Goal: Information Seeking & Learning: Learn about a topic

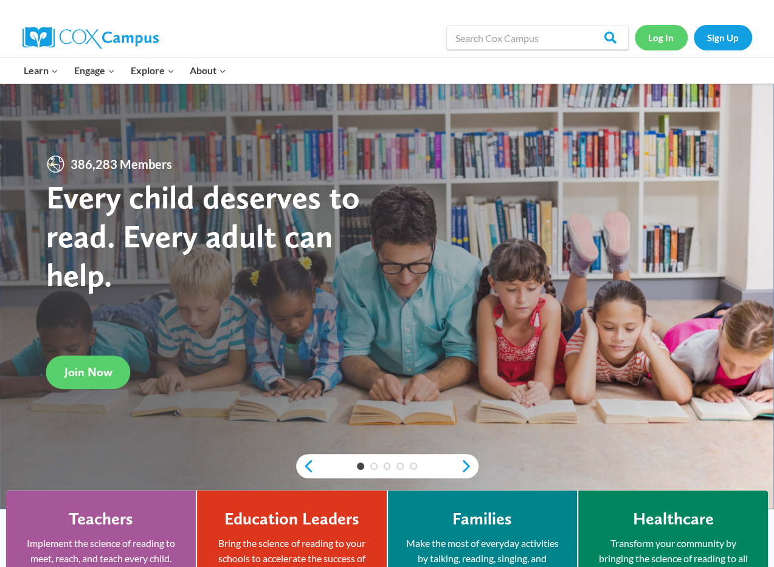
click at [656, 38] on link "Log In" at bounding box center [661, 37] width 53 height 25
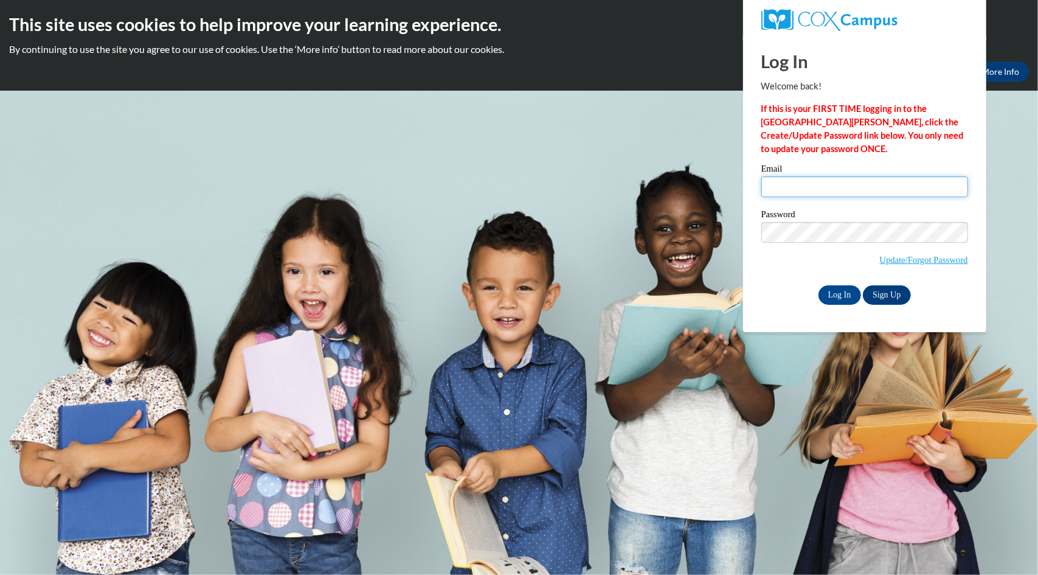
click at [783, 181] on input "Email" at bounding box center [864, 186] width 207 height 21
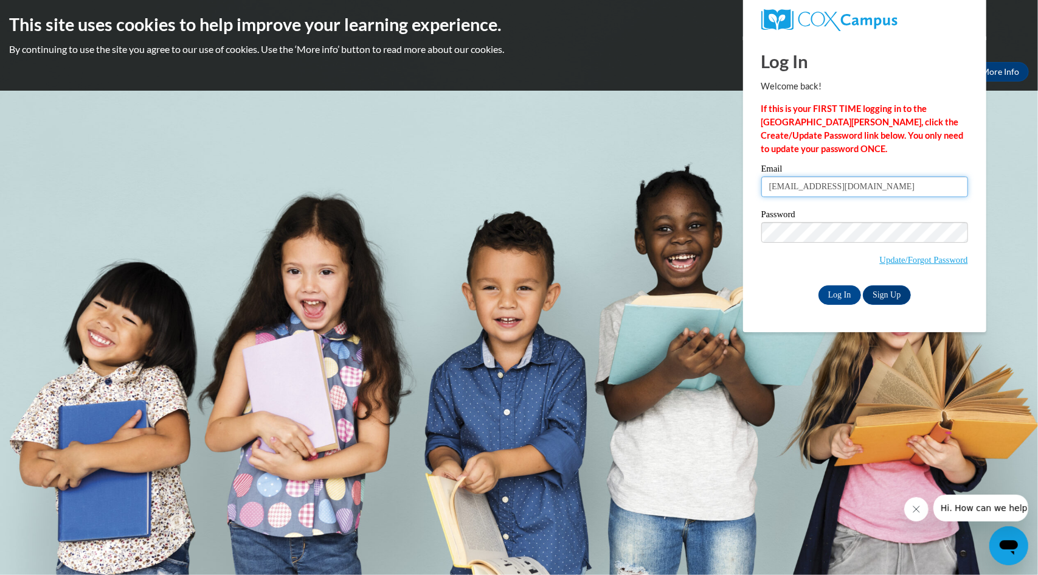
type input "gersamy@sdmfschools.org"
click at [783, 289] on input "Log In" at bounding box center [840, 294] width 43 height 19
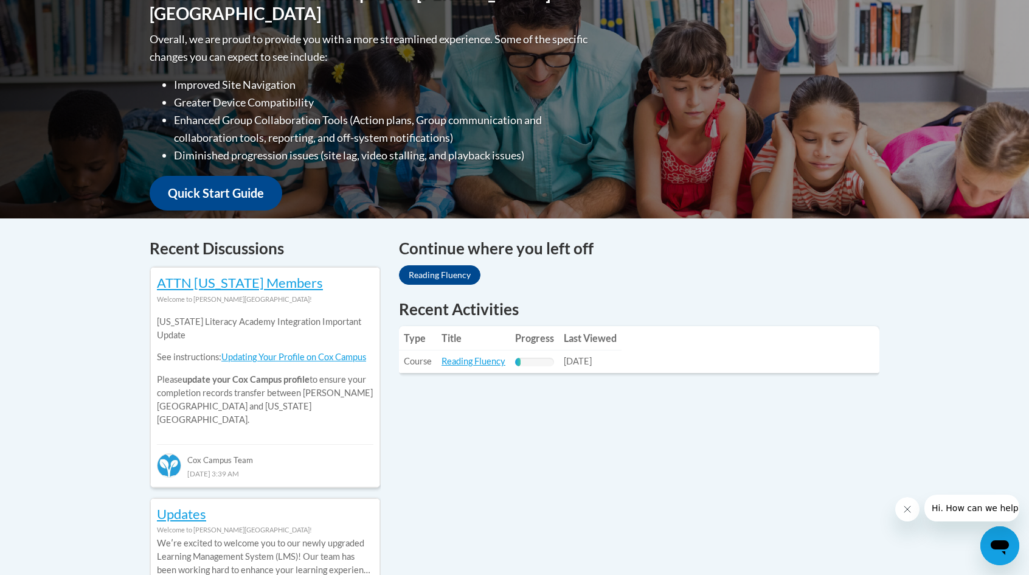
scroll to position [300, 0]
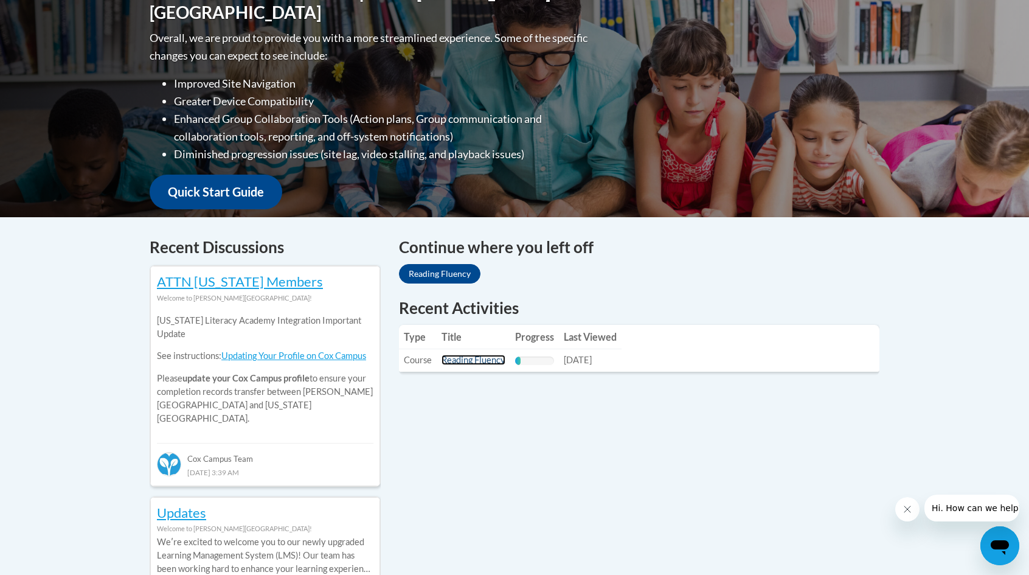
click at [469, 356] on link "Reading Fluency" at bounding box center [473, 360] width 64 height 10
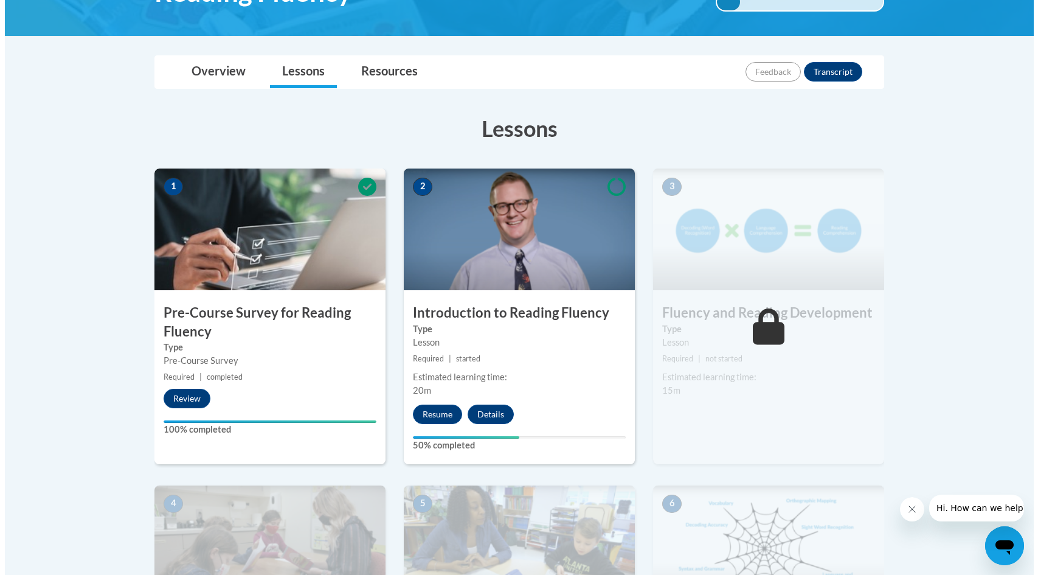
scroll to position [249, 0]
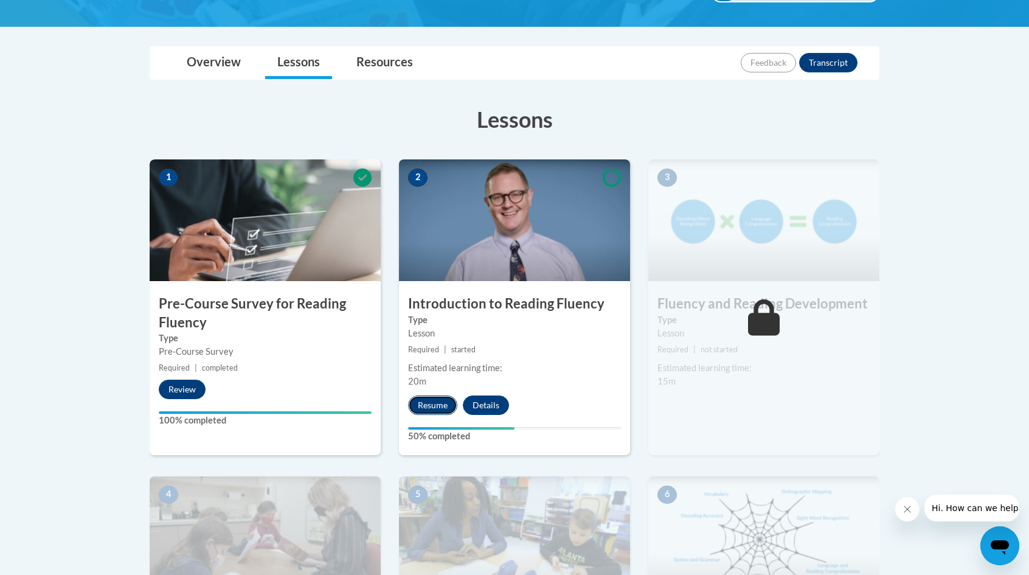
click at [421, 404] on button "Resume" at bounding box center [432, 404] width 49 height 19
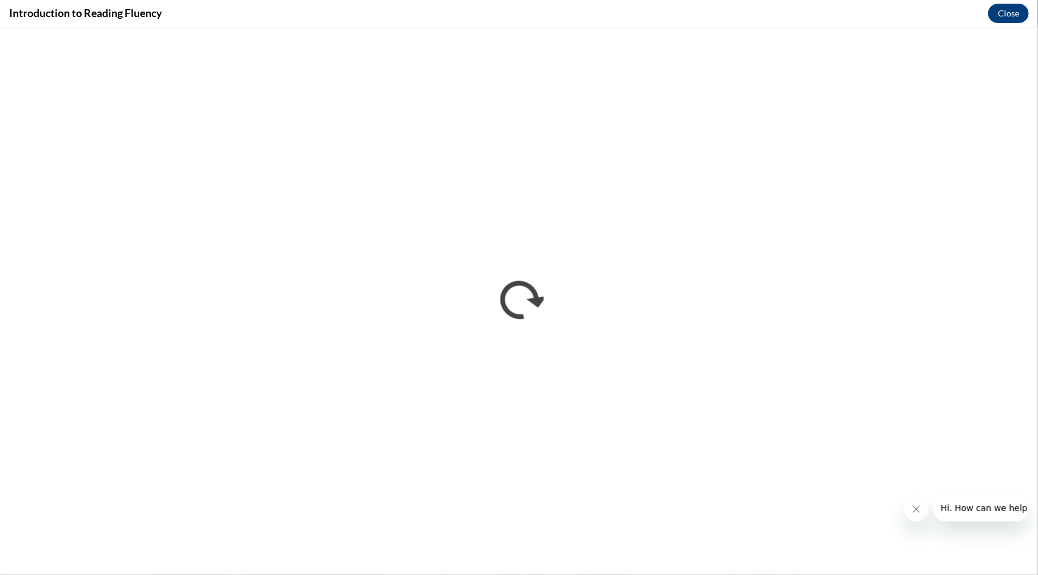
scroll to position [0, 0]
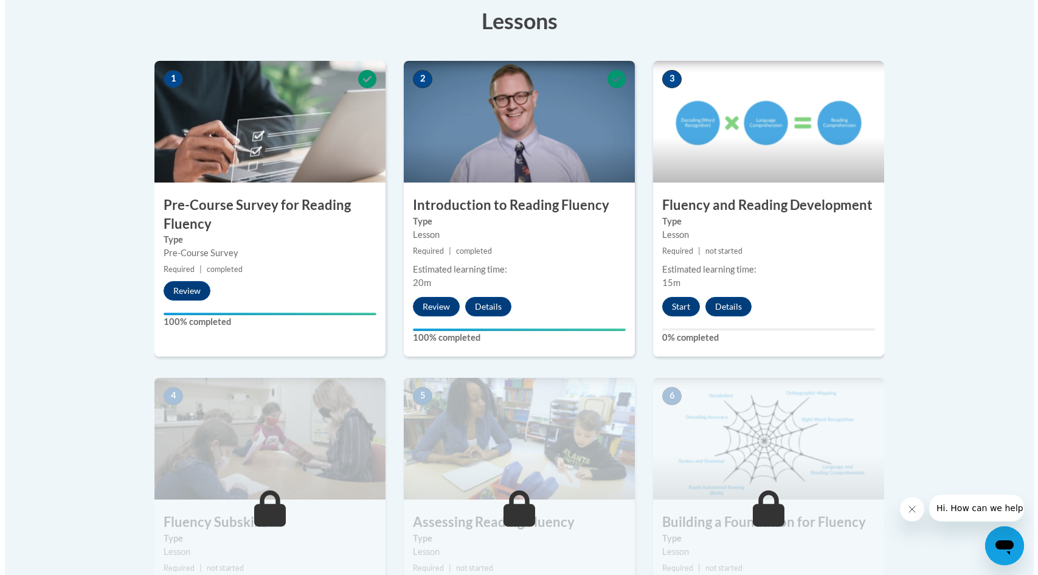
scroll to position [350, 0]
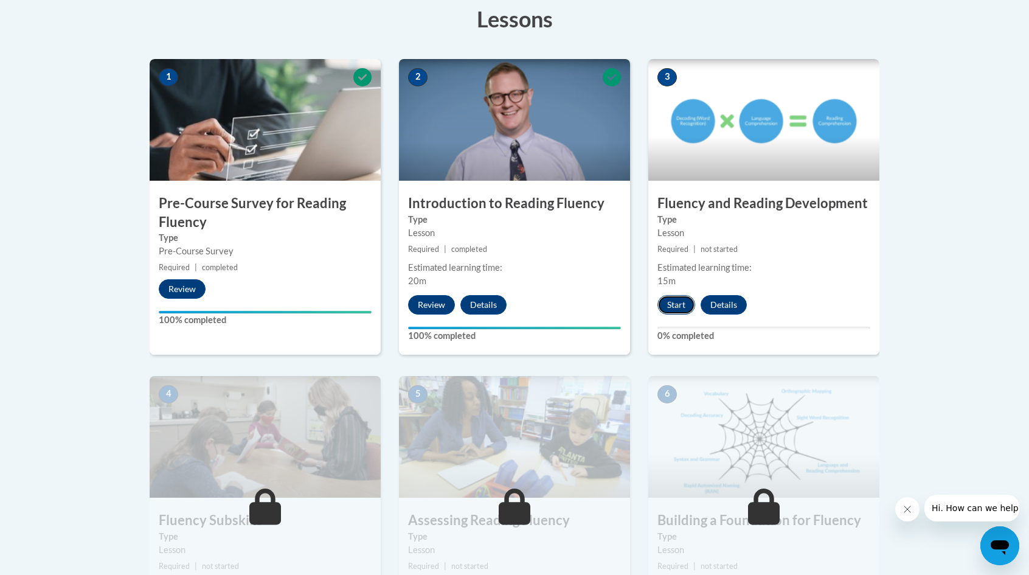
click at [676, 298] on button "Start" at bounding box center [676, 304] width 38 height 19
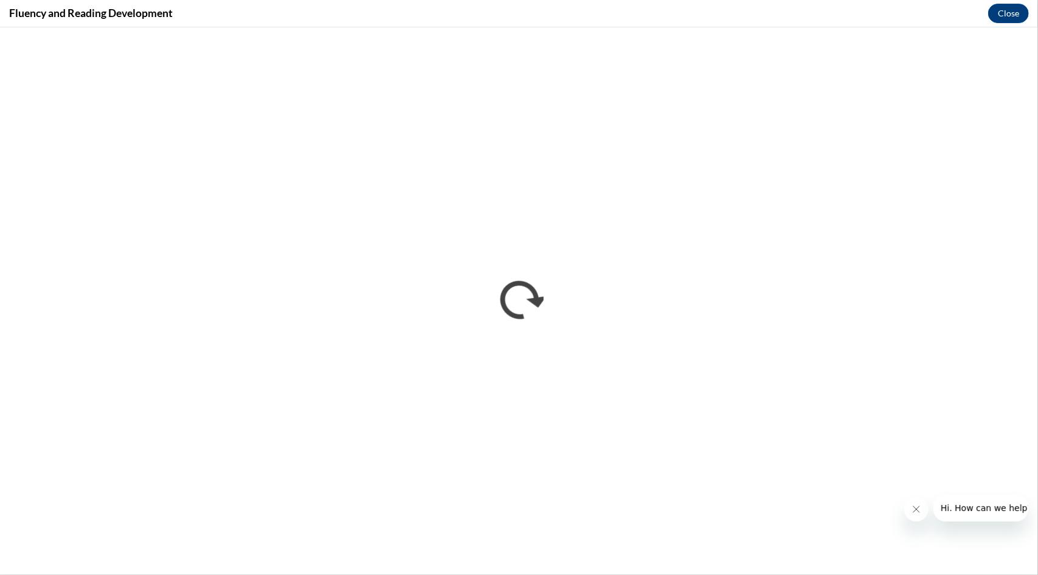
scroll to position [0, 0]
click at [916, 512] on icon "Close message from company" at bounding box center [916, 509] width 10 height 10
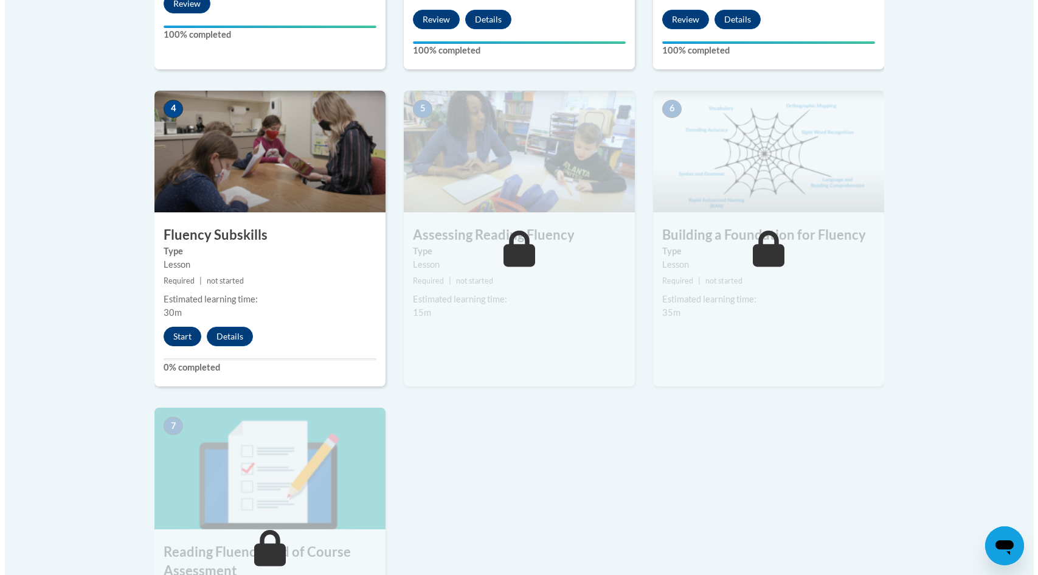
scroll to position [609, 0]
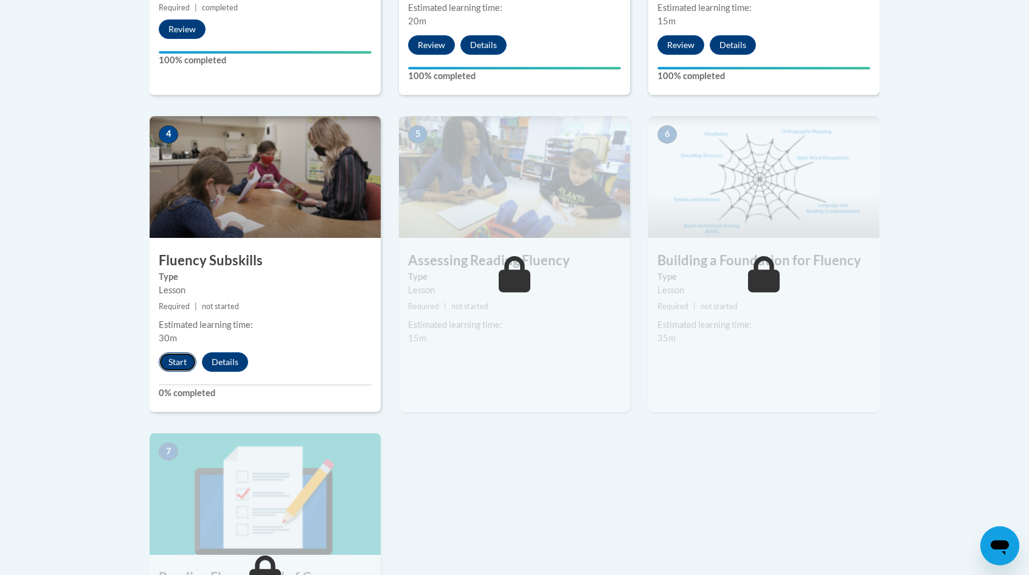
click at [173, 358] on button "Start" at bounding box center [178, 361] width 38 height 19
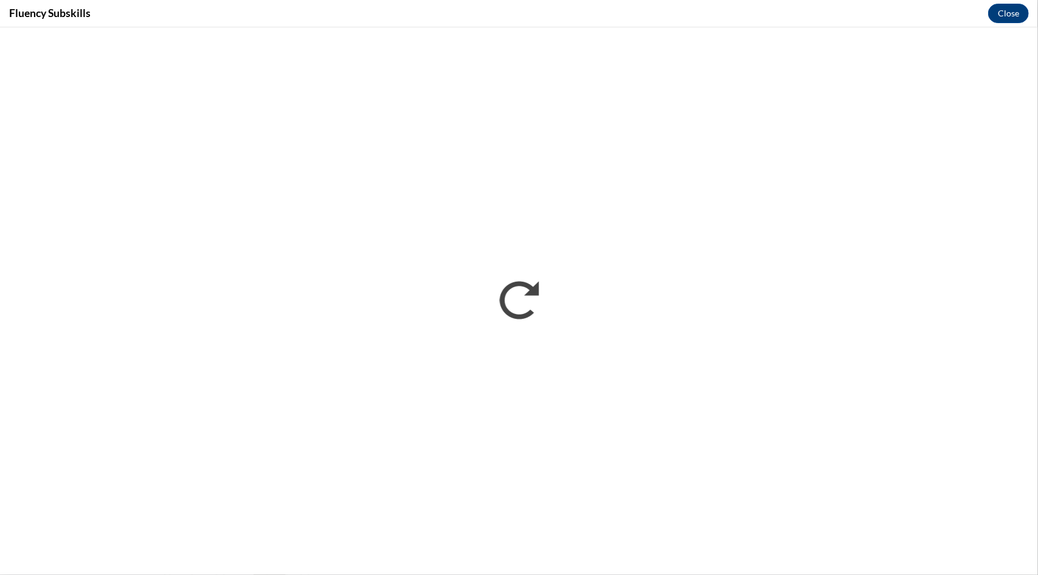
scroll to position [0, 0]
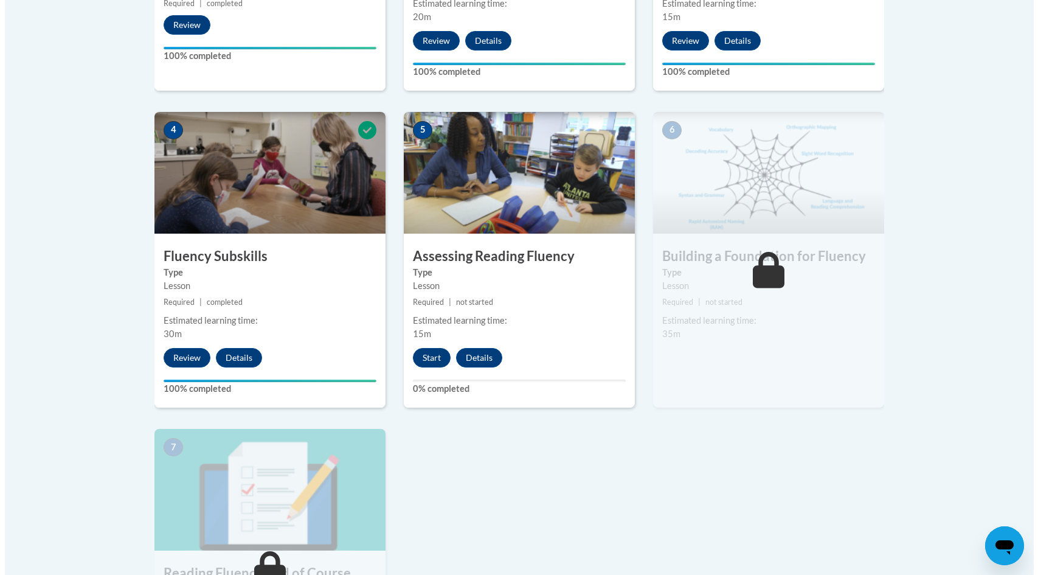
scroll to position [614, 0]
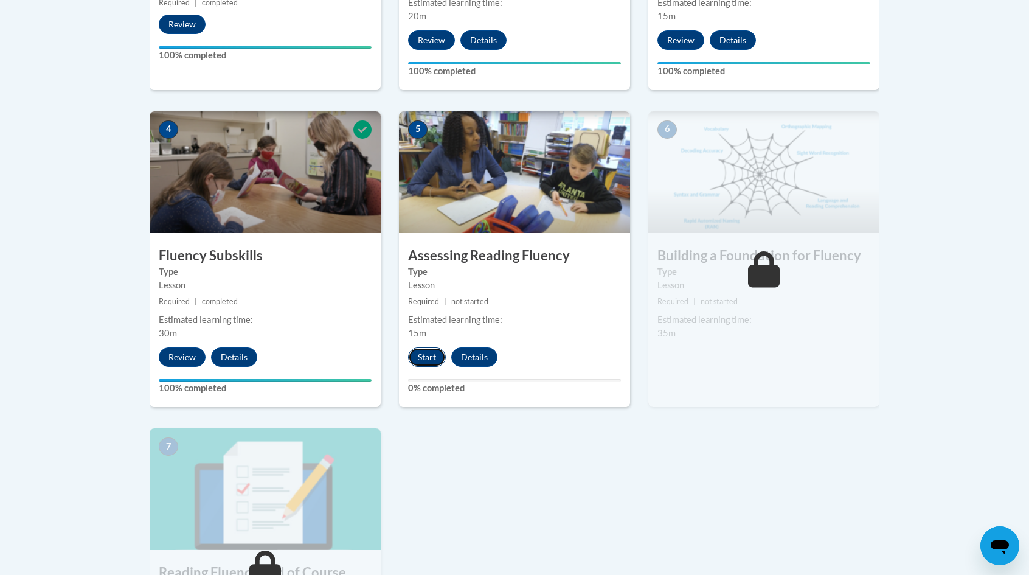
click at [429, 348] on button "Start" at bounding box center [427, 356] width 38 height 19
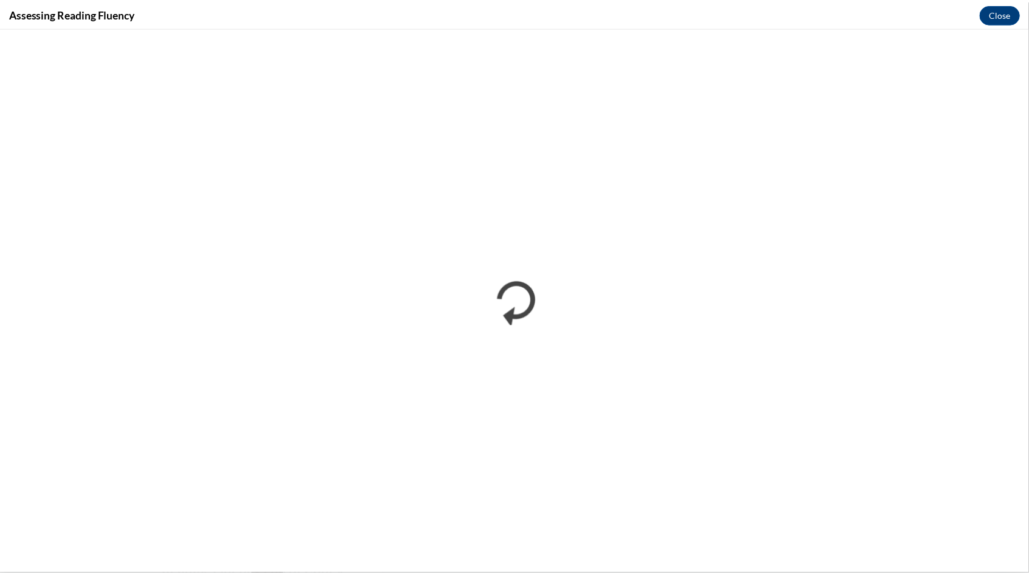
scroll to position [0, 0]
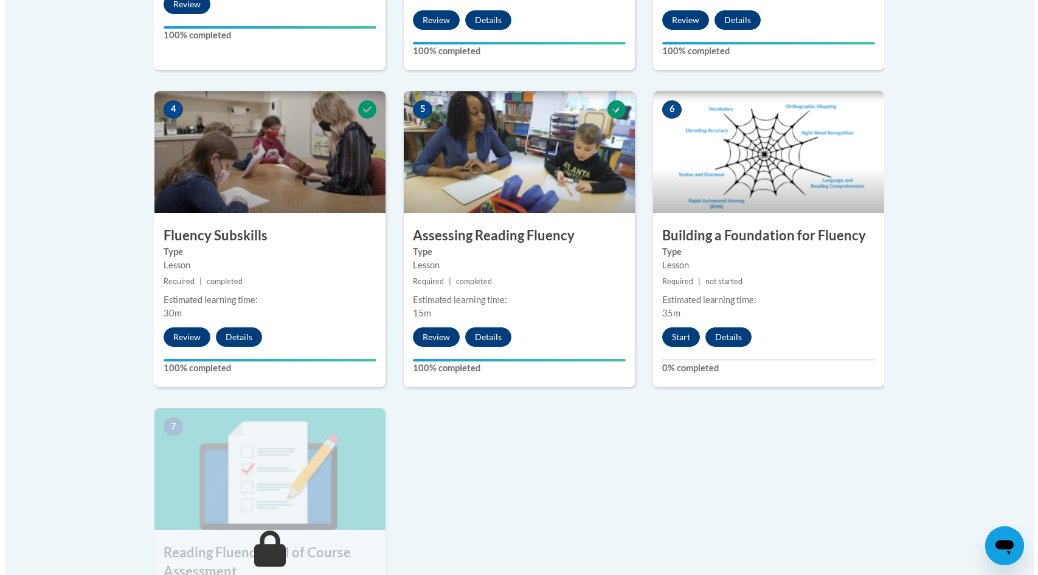
scroll to position [635, 0]
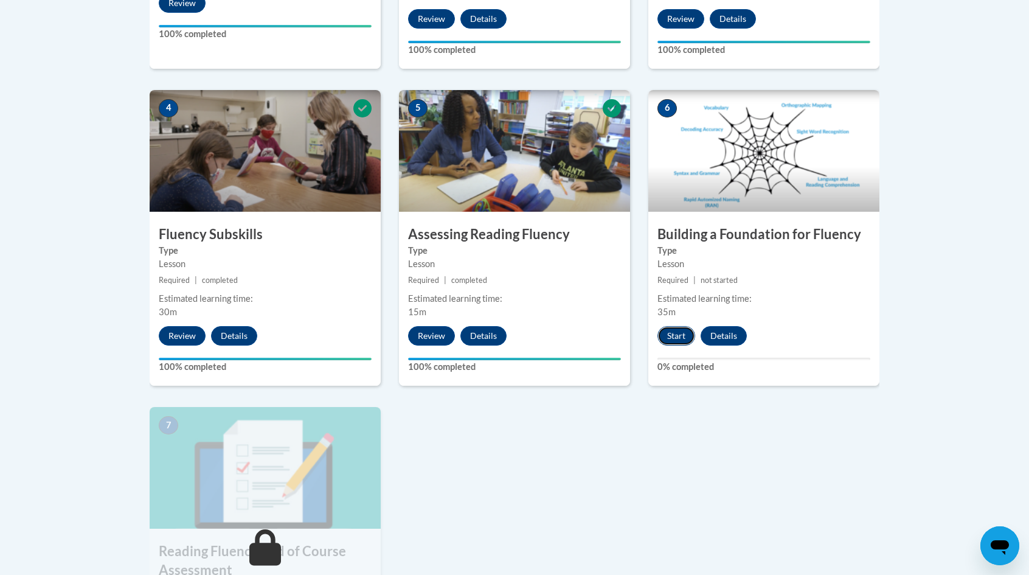
click at [673, 331] on button "Start" at bounding box center [676, 335] width 38 height 19
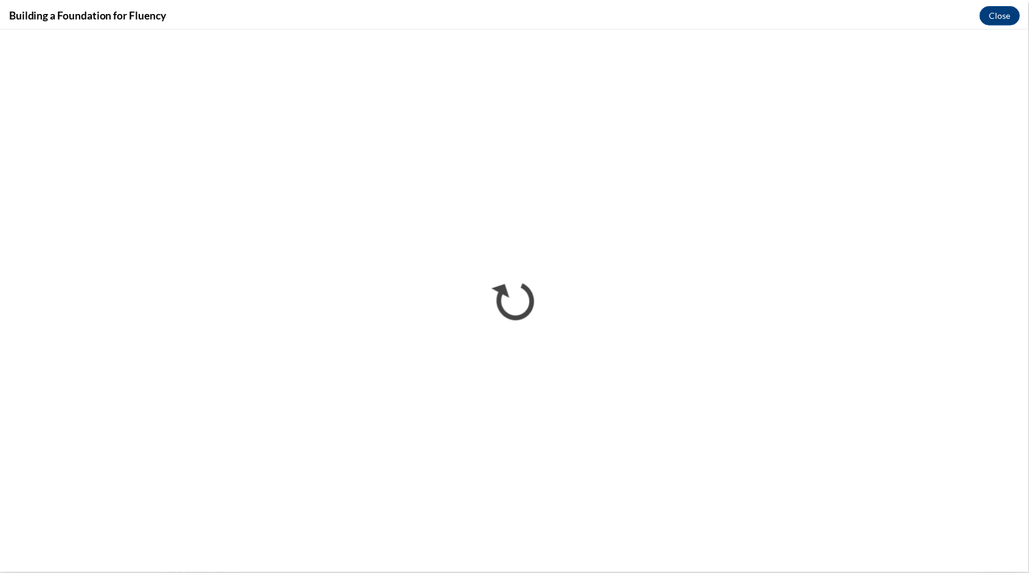
scroll to position [0, 0]
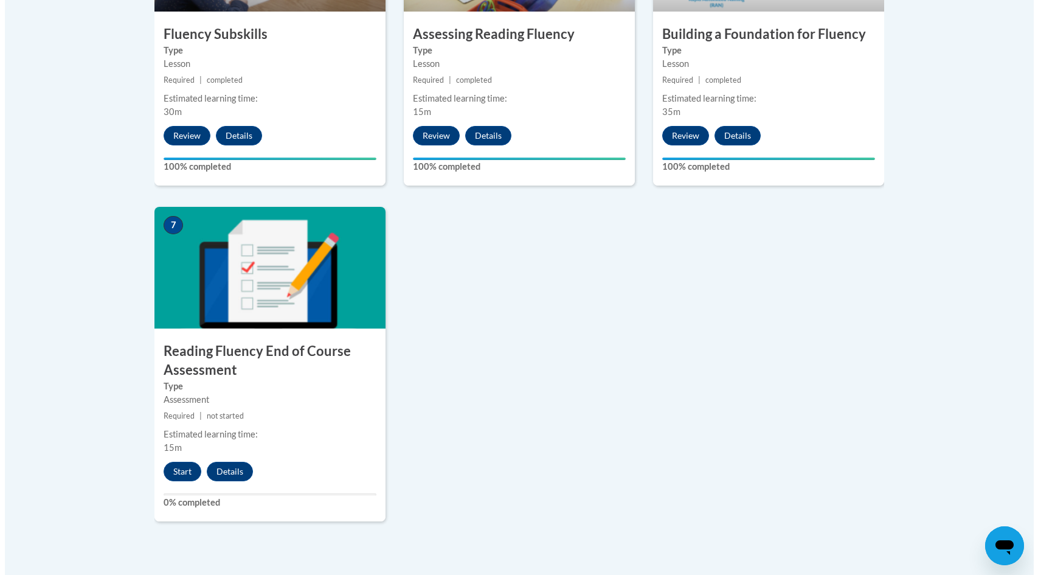
scroll to position [840, 0]
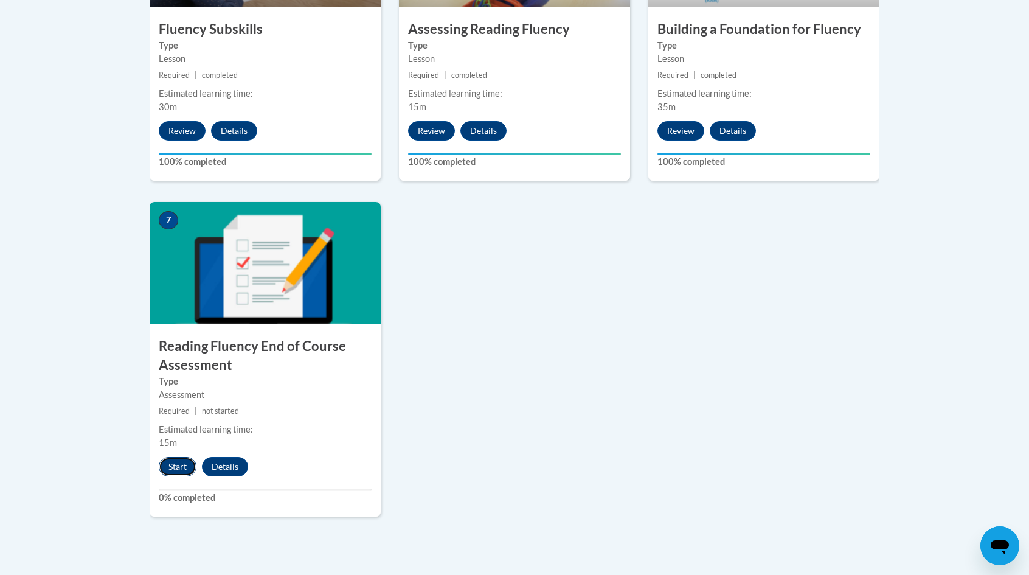
click at [175, 465] on button "Start" at bounding box center [178, 466] width 38 height 19
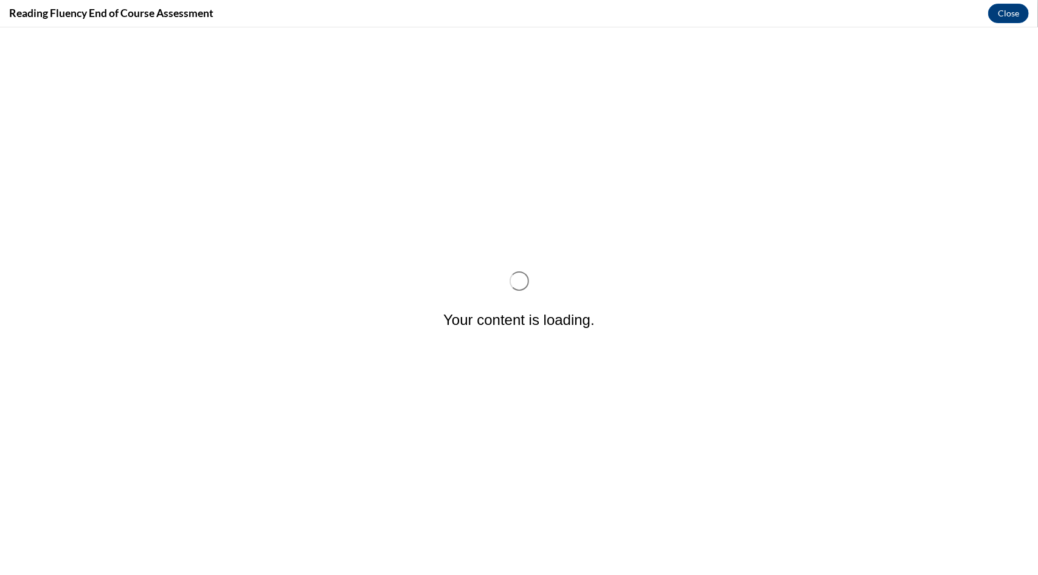
scroll to position [0, 0]
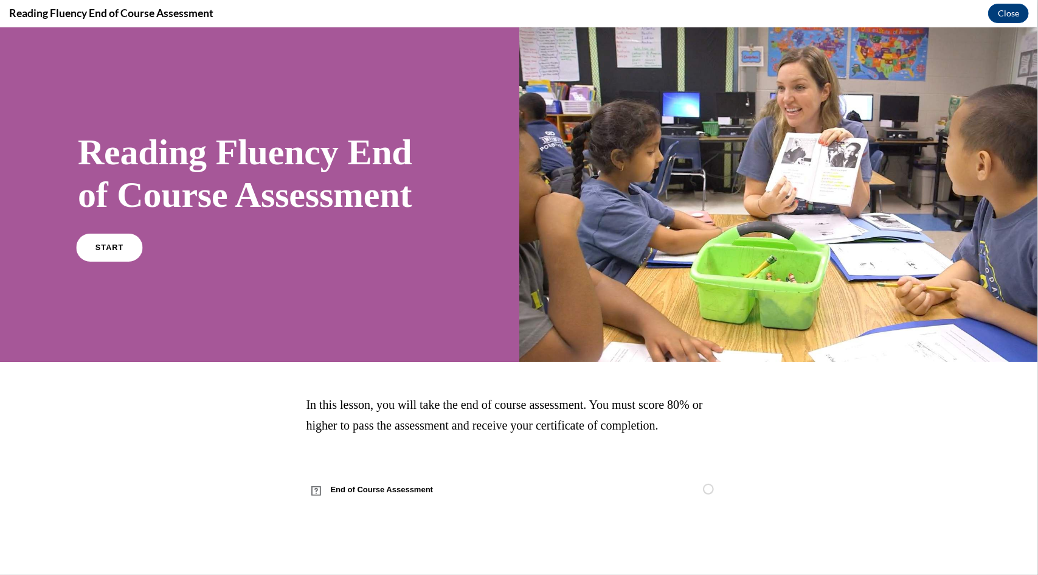
click at [106, 249] on span "START" at bounding box center [109, 246] width 28 height 9
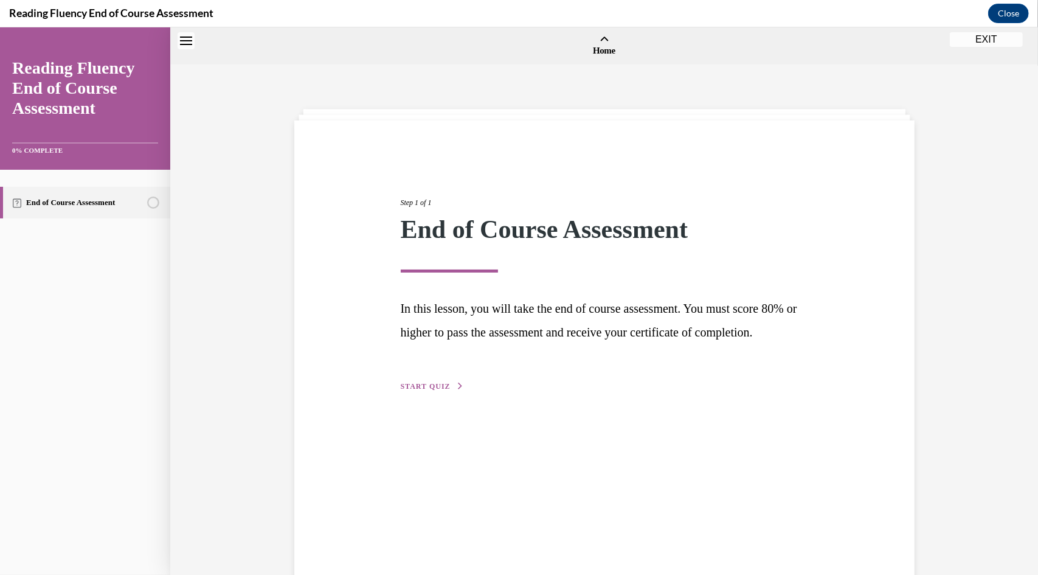
scroll to position [38, 0]
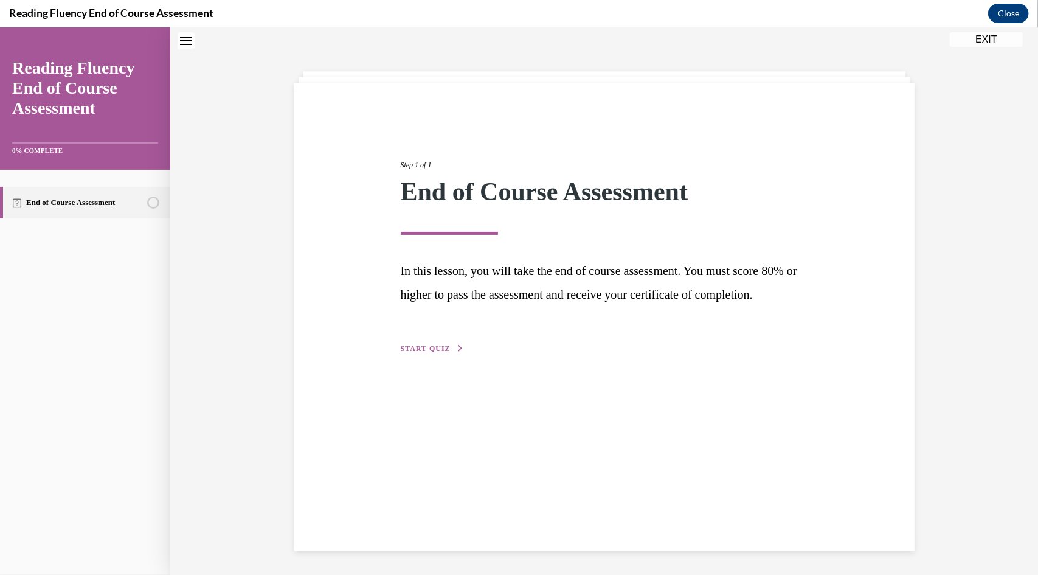
click at [421, 352] on span "START QUIZ" at bounding box center [426, 348] width 50 height 9
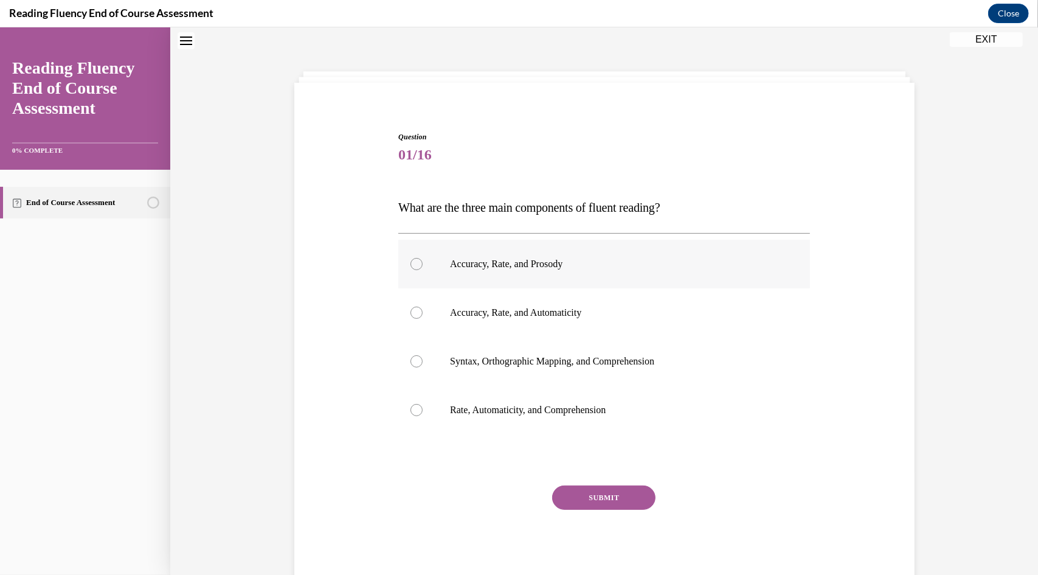
click at [414, 264] on div at bounding box center [416, 263] width 12 height 12
click at [414, 264] on input "Accuracy, Rate, and Prosody" at bounding box center [416, 263] width 12 height 12
radio input "true"
click at [603, 494] on button "SUBMIT" at bounding box center [603, 497] width 103 height 24
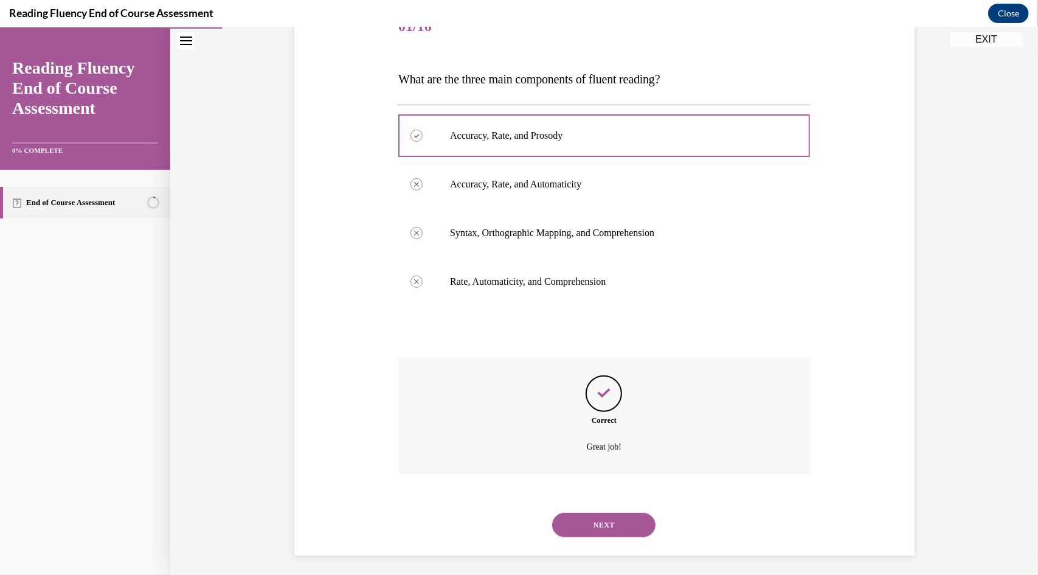
scroll to position [170, 0]
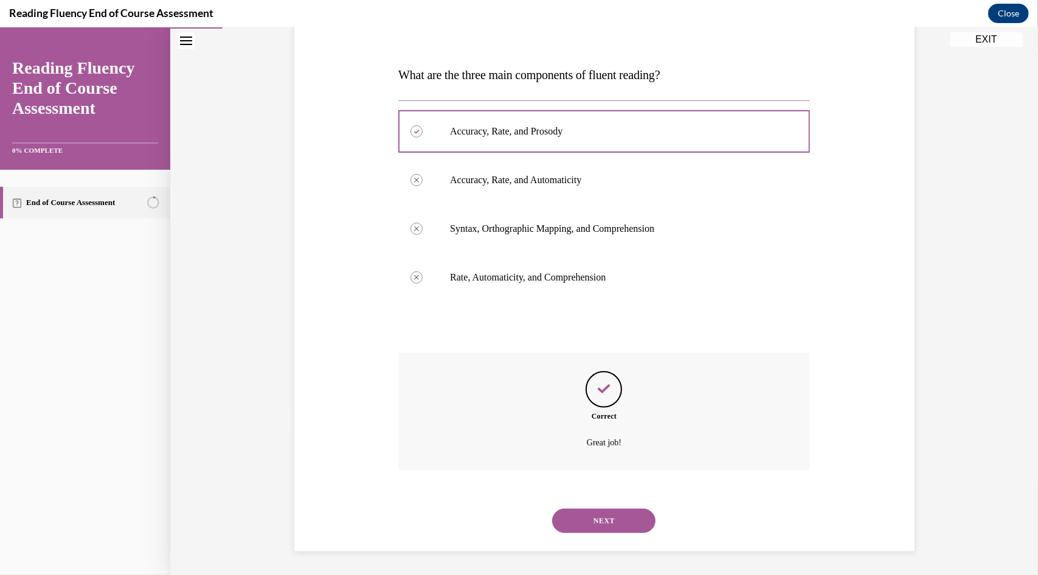
click at [600, 519] on button "NEXT" at bounding box center [603, 520] width 103 height 24
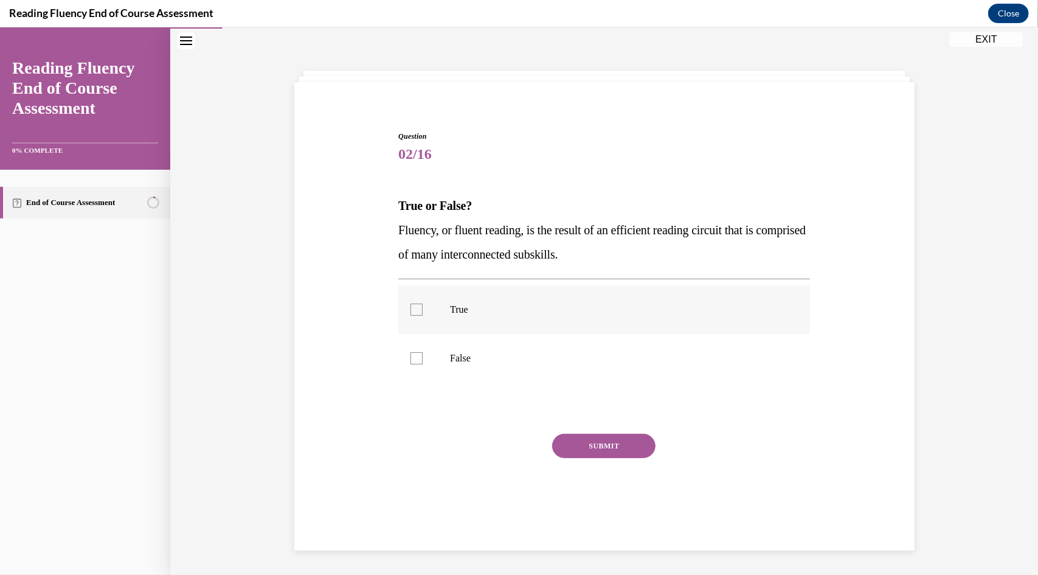
click at [406, 297] on label "True" at bounding box center [604, 309] width 412 height 49
click at [410, 303] on input "True" at bounding box center [416, 309] width 12 height 12
checkbox input "true"
click at [583, 444] on button "SUBMIT" at bounding box center [603, 445] width 103 height 24
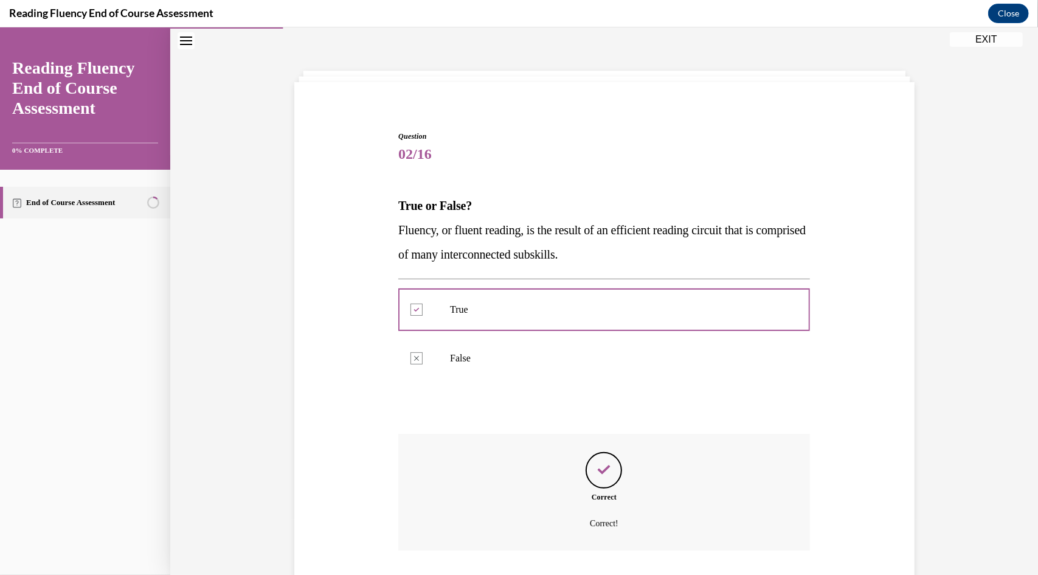
scroll to position [119, 0]
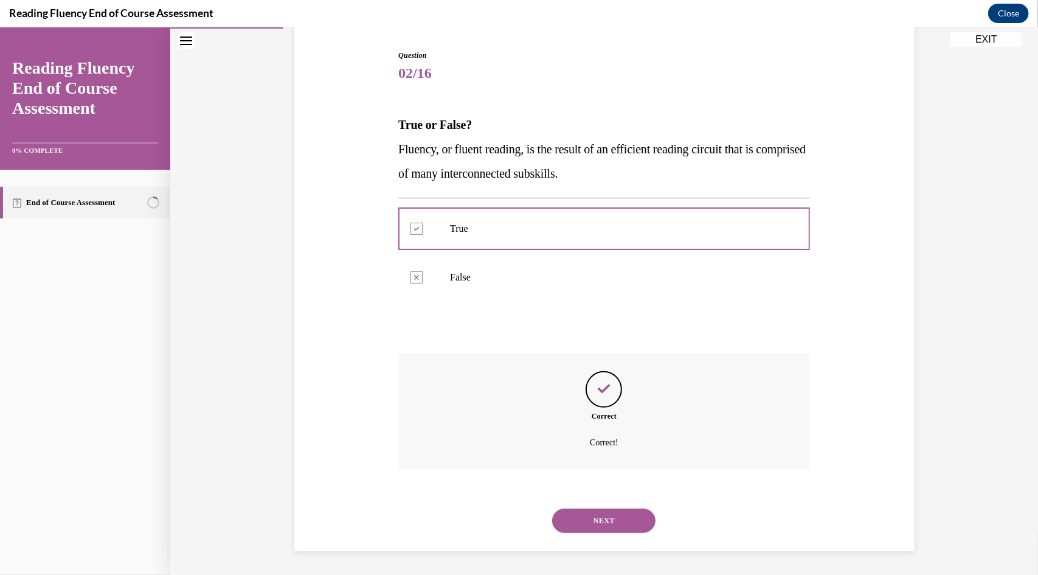
click at [598, 516] on button "NEXT" at bounding box center [603, 520] width 103 height 24
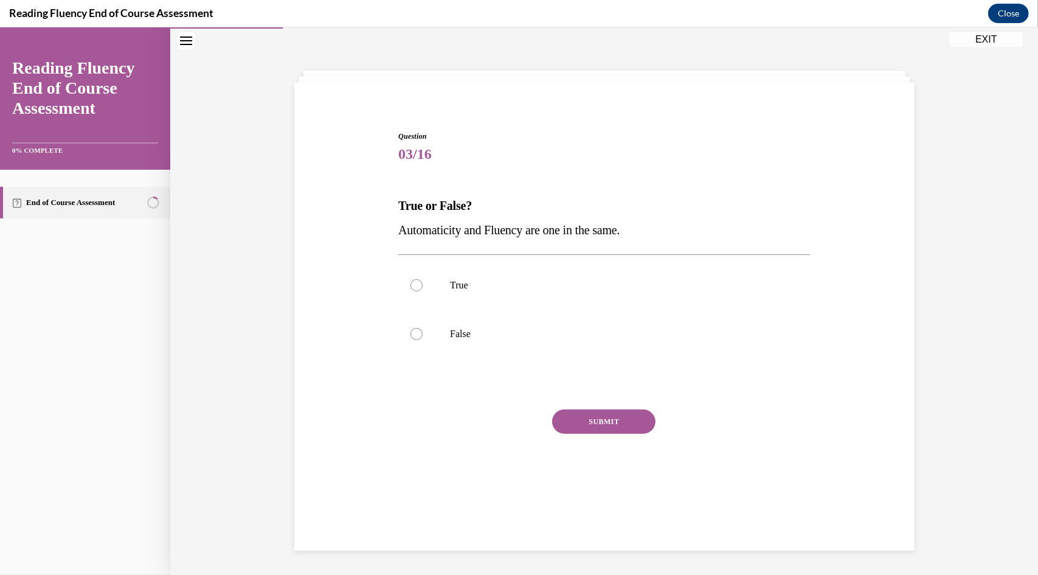
scroll to position [38, 0]
click at [461, 327] on p "False" at bounding box center [615, 333] width 330 height 12
click at [423, 327] on input "False" at bounding box center [416, 333] width 12 height 12
radio input "true"
click at [579, 418] on button "SUBMIT" at bounding box center [603, 421] width 103 height 24
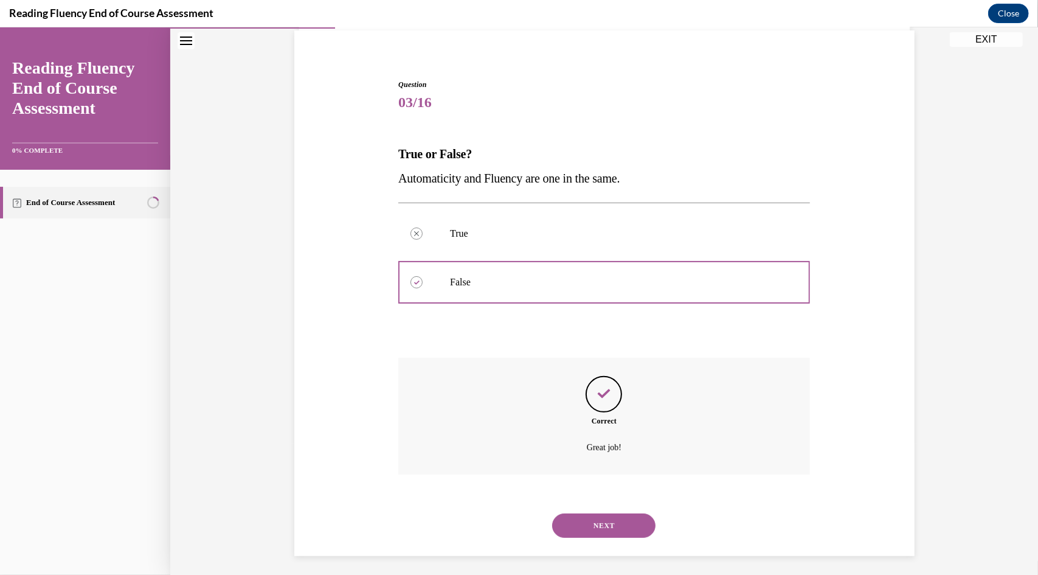
scroll to position [95, 0]
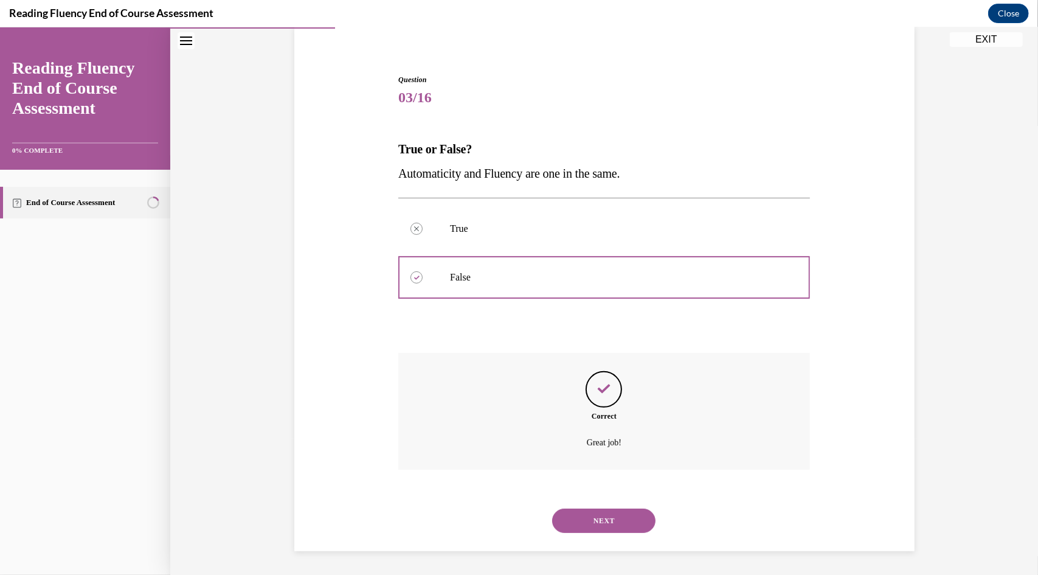
click at [604, 517] on button "NEXT" at bounding box center [603, 520] width 103 height 24
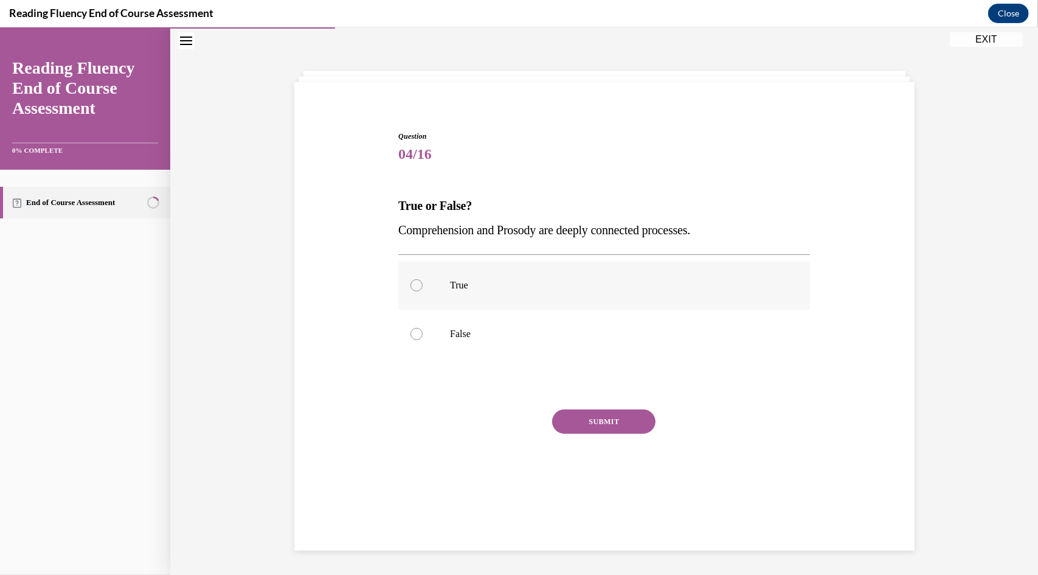
click at [415, 292] on label "True" at bounding box center [604, 284] width 412 height 49
click at [415, 291] on input "True" at bounding box center [416, 285] width 12 height 12
radio input "true"
click at [569, 417] on button "SUBMIT" at bounding box center [603, 421] width 103 height 24
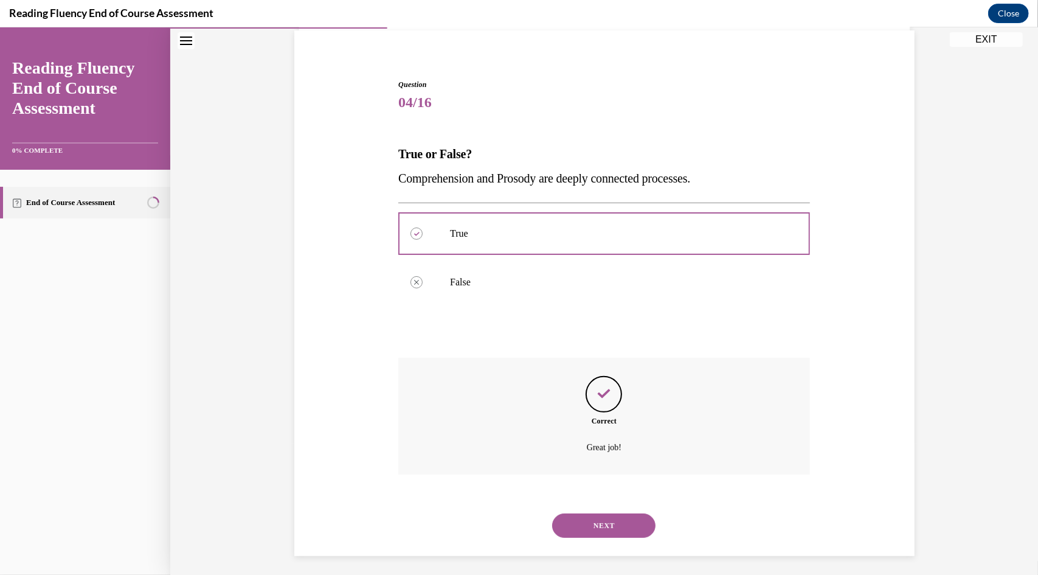
scroll to position [95, 0]
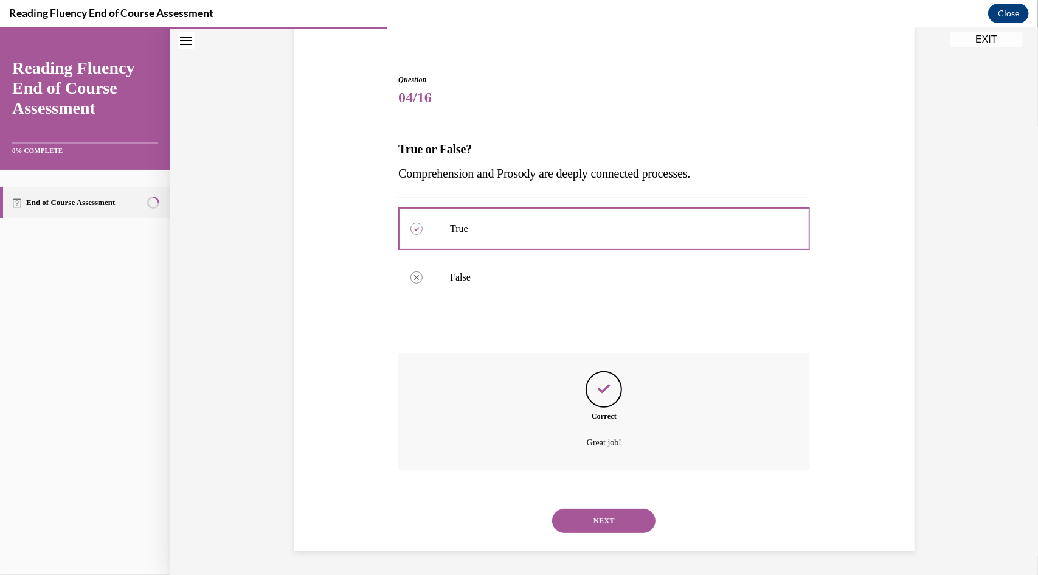
click at [590, 513] on button "NEXT" at bounding box center [603, 520] width 103 height 24
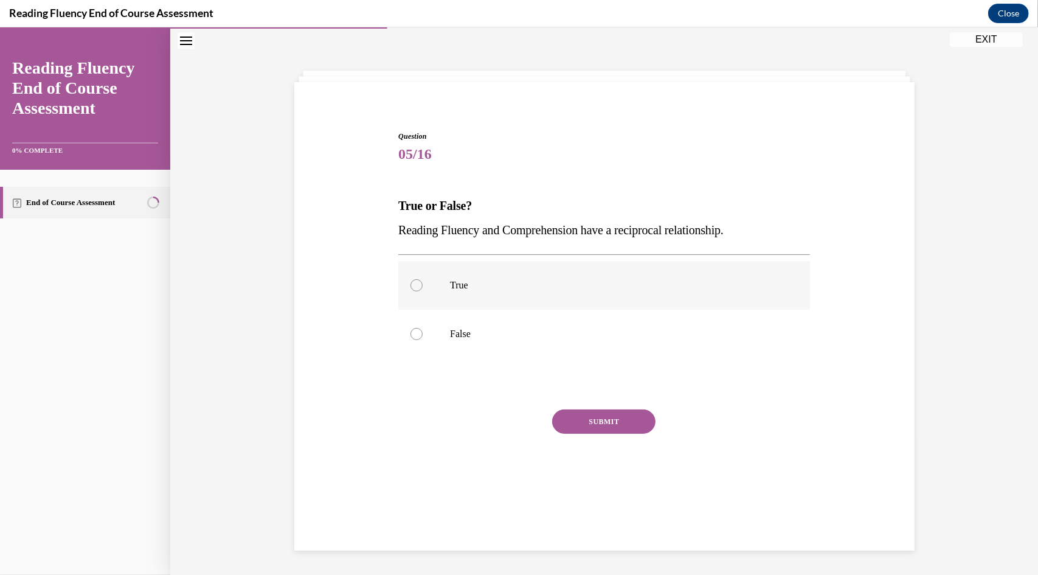
click at [440, 286] on label "True" at bounding box center [604, 284] width 412 height 49
click at [423, 286] on input "True" at bounding box center [416, 285] width 12 height 12
radio input "true"
click at [583, 424] on button "SUBMIT" at bounding box center [603, 421] width 103 height 24
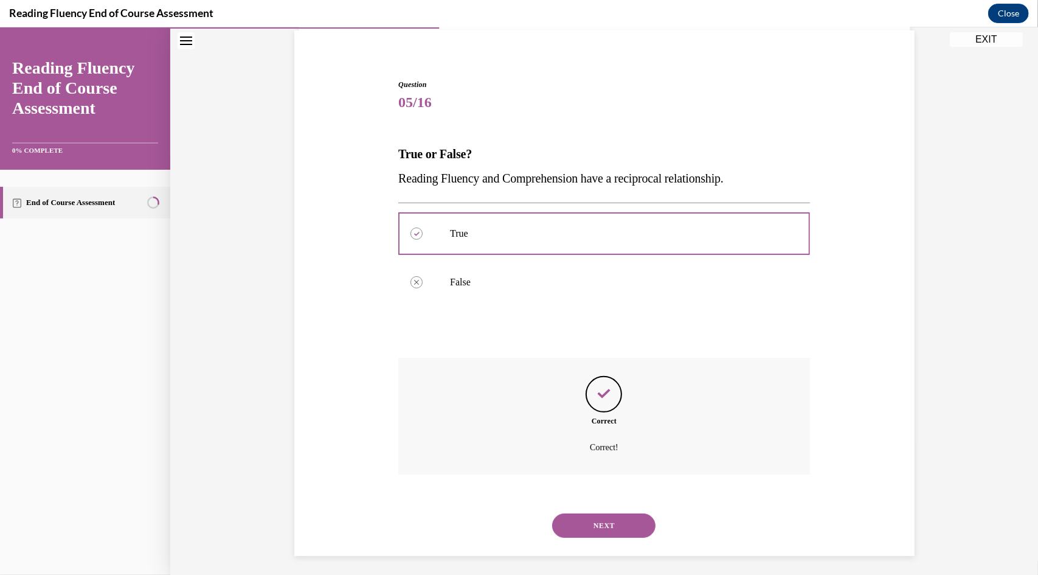
scroll to position [95, 0]
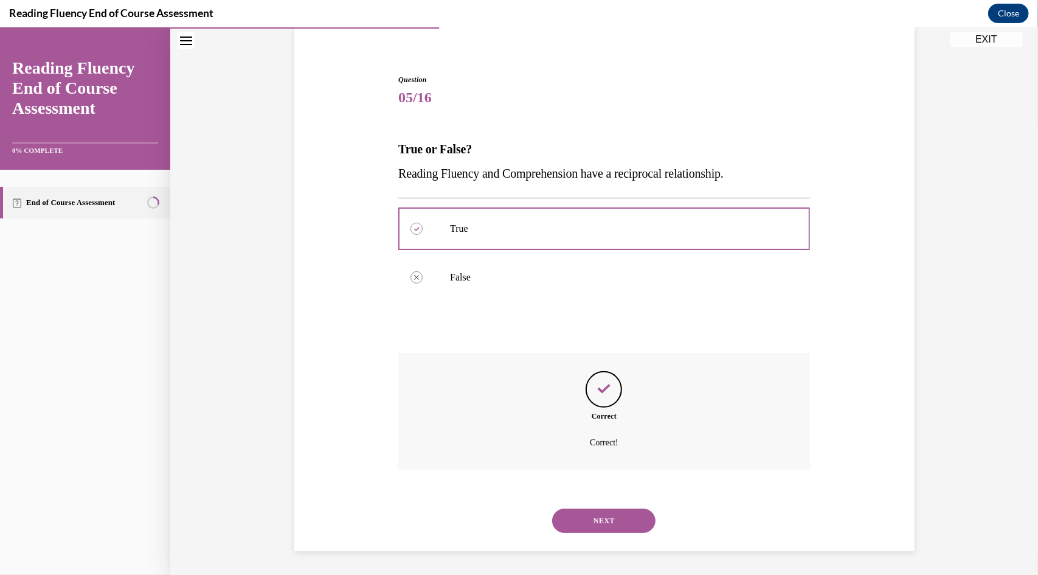
click at [600, 517] on button "NEXT" at bounding box center [603, 520] width 103 height 24
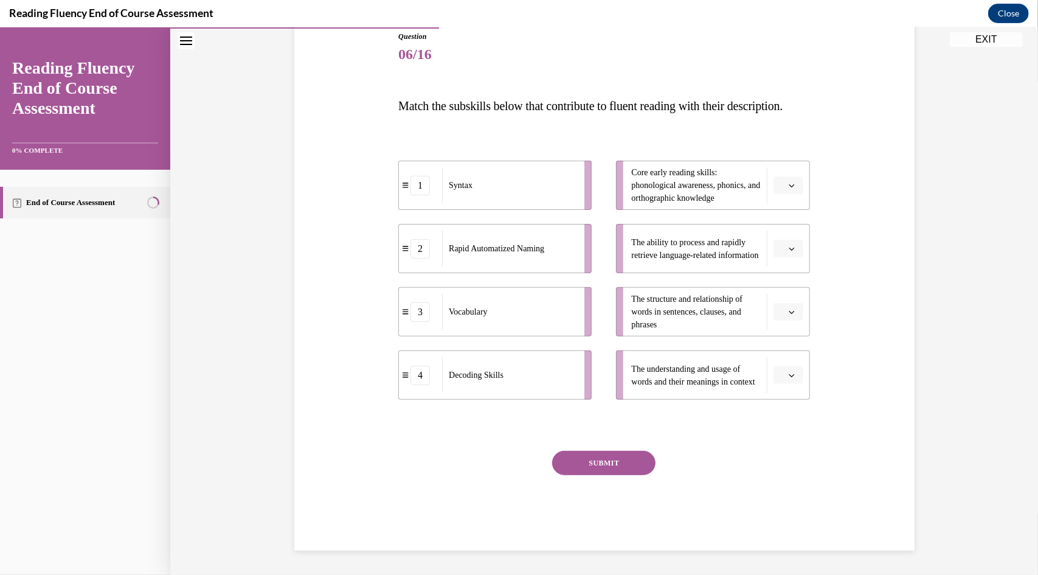
scroll to position [150, 0]
click at [509, 202] on div "Syntax" at bounding box center [509, 185] width 134 height 36
click at [789, 187] on icon "button" at bounding box center [791, 185] width 5 height 3
click at [834, 263] on div "Question 06/16 Match the subskills below that contribute to fluent reading with…" at bounding box center [604, 272] width 626 height 556
click at [789, 250] on icon "button" at bounding box center [791, 248] width 5 height 3
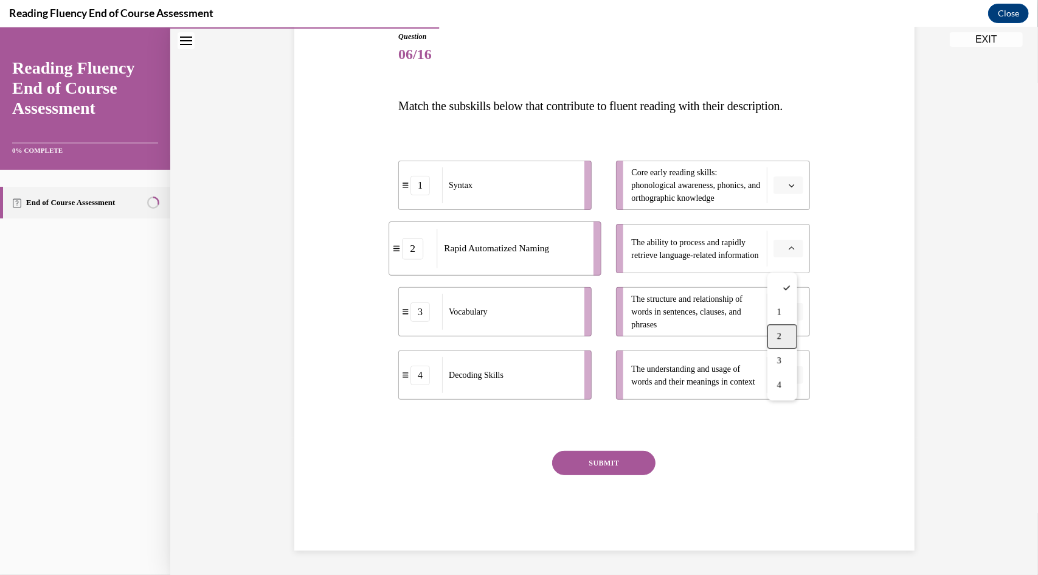
click at [787, 330] on div "2" at bounding box center [782, 336] width 30 height 24
click at [787, 379] on span "button" at bounding box center [791, 374] width 9 height 9
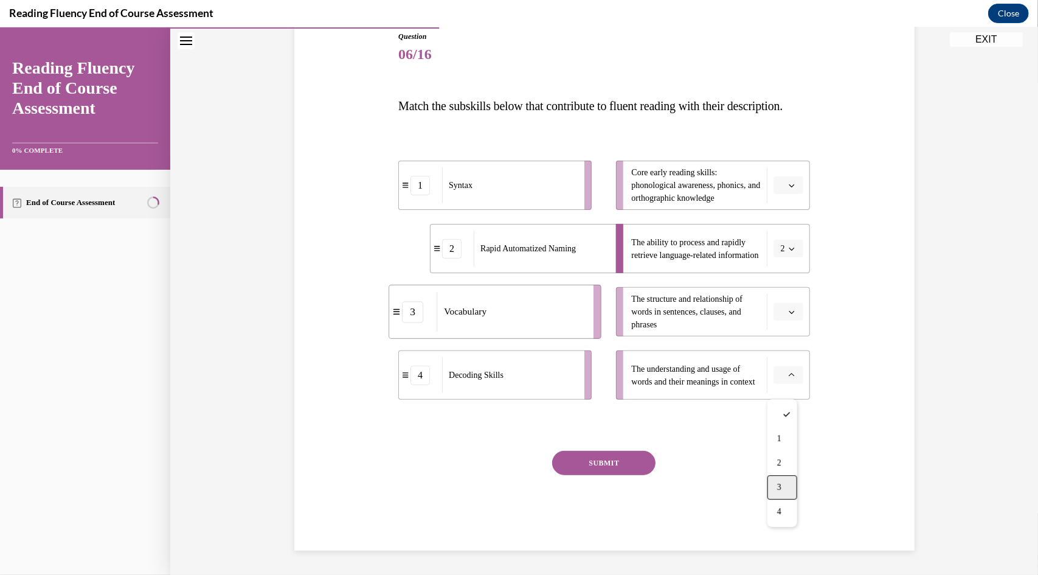
click at [781, 483] on span "3" at bounding box center [779, 487] width 4 height 10
click at [781, 320] on button "button" at bounding box center [789, 311] width 30 height 18
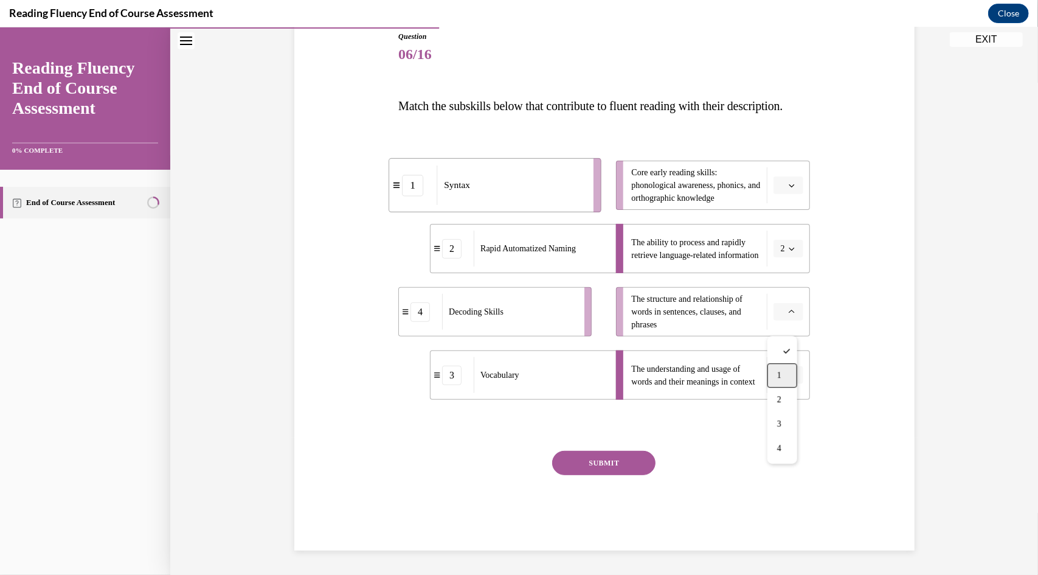
click at [784, 369] on div "1" at bounding box center [782, 374] width 30 height 24
click at [791, 189] on span "button" at bounding box center [791, 185] width 9 height 9
click at [784, 243] on div "1" at bounding box center [782, 248] width 30 height 24
click at [788, 189] on span "button" at bounding box center [791, 185] width 9 height 9
click at [784, 322] on div "4" at bounding box center [780, 321] width 30 height 24
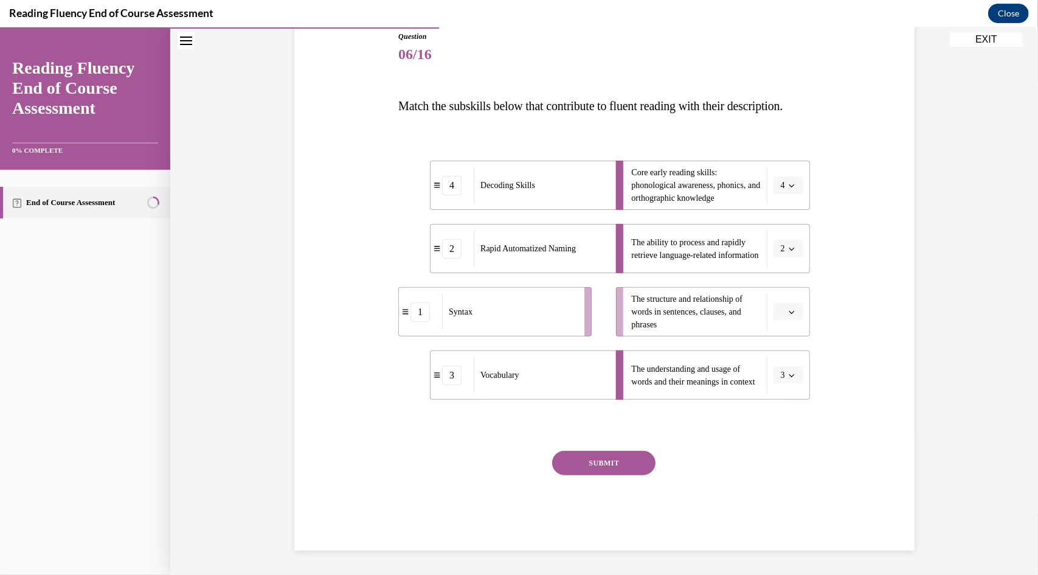
click at [781, 320] on button "button" at bounding box center [789, 311] width 30 height 18
click at [783, 373] on div "1" at bounding box center [782, 374] width 30 height 24
click at [584, 469] on button "SUBMIT" at bounding box center [603, 462] width 103 height 24
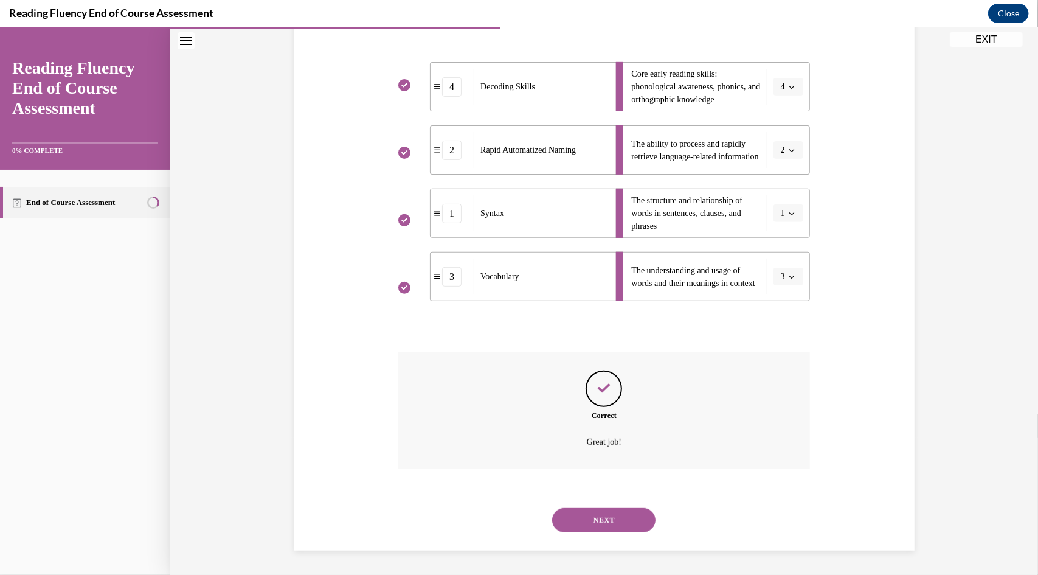
scroll to position [260, 0]
click at [614, 513] on button "NEXT" at bounding box center [603, 519] width 103 height 24
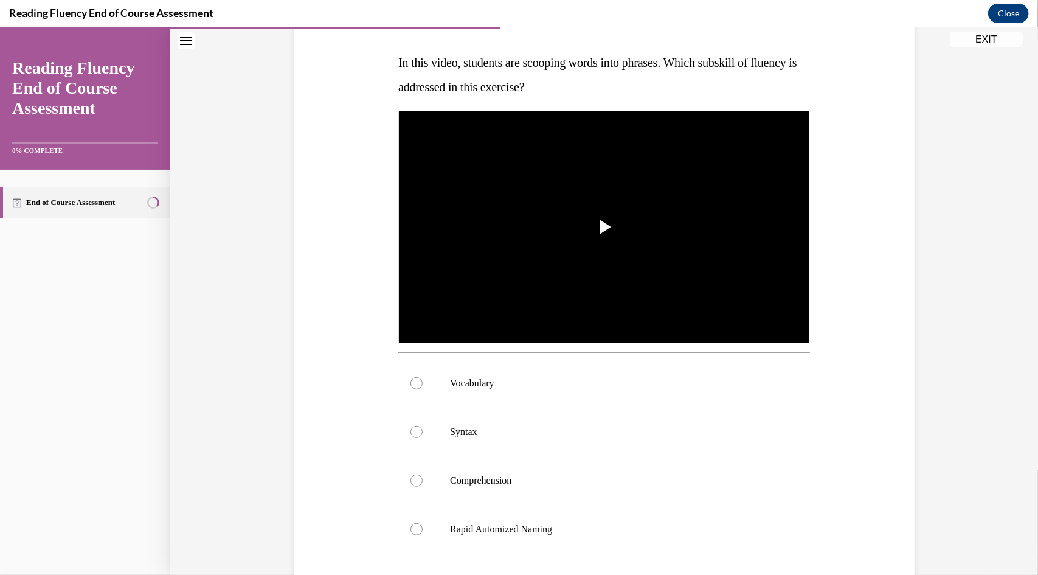
scroll to position [182, 0]
click at [604, 226] on span "Video player" at bounding box center [604, 226] width 0 height 0
click at [402, 319] on span "Video player" at bounding box center [410, 319] width 24 height 0
drag, startPoint x: 459, startPoint y: 430, endPoint x: 410, endPoint y: 427, distance: 48.7
click at [410, 427] on div at bounding box center [416, 430] width 12 height 12
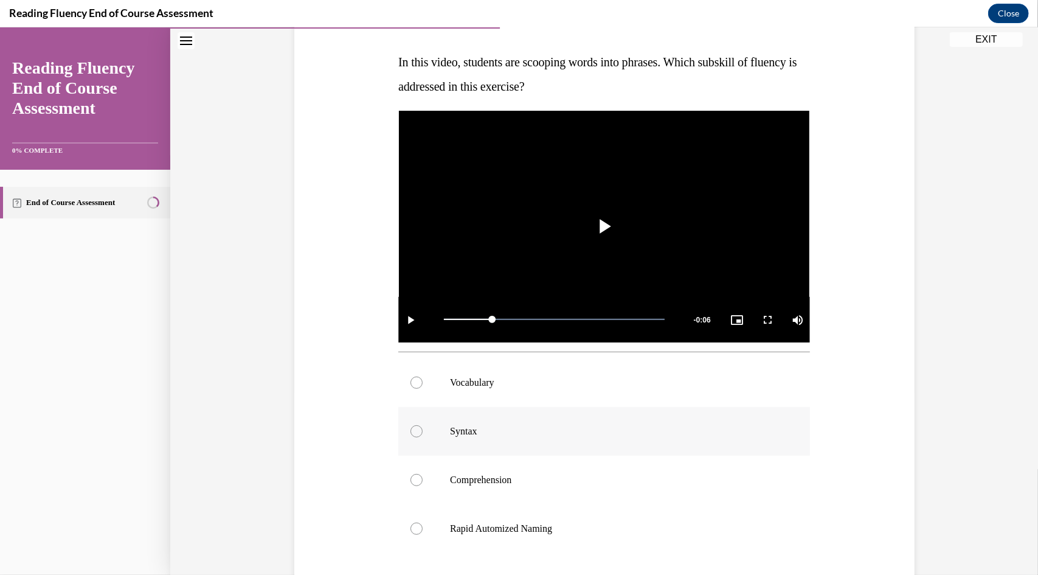
click at [410, 427] on input "Syntax" at bounding box center [416, 430] width 12 height 12
radio input "true"
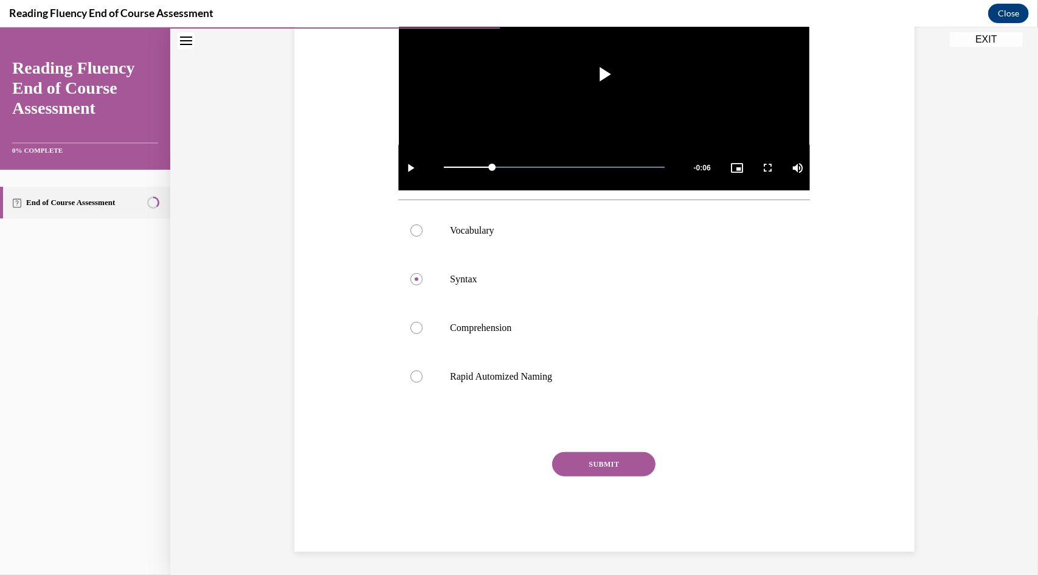
click at [618, 455] on button "SUBMIT" at bounding box center [603, 463] width 103 height 24
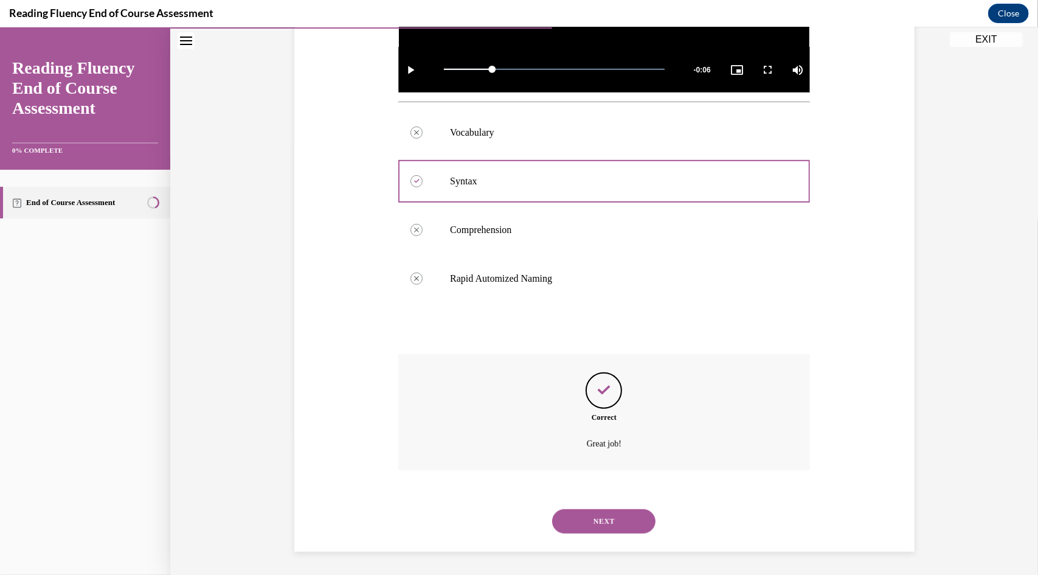
scroll to position [432, 0]
click at [583, 510] on button "NEXT" at bounding box center [603, 520] width 103 height 24
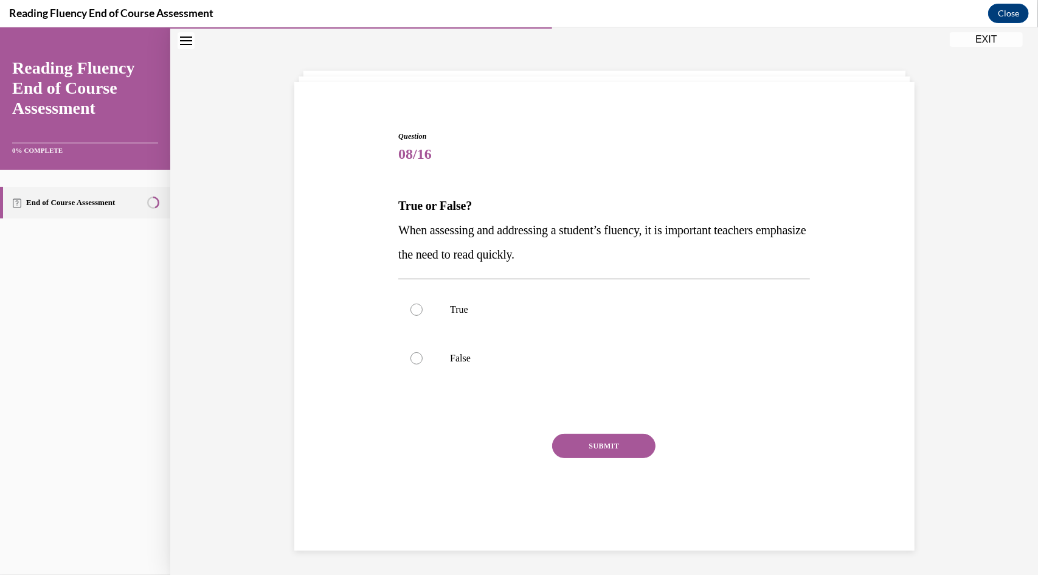
scroll to position [38, 0]
click at [421, 356] on label "False" at bounding box center [604, 357] width 412 height 49
click at [421, 356] on input "False" at bounding box center [416, 357] width 12 height 12
radio input "true"
click at [603, 444] on button "SUBMIT" at bounding box center [603, 445] width 103 height 24
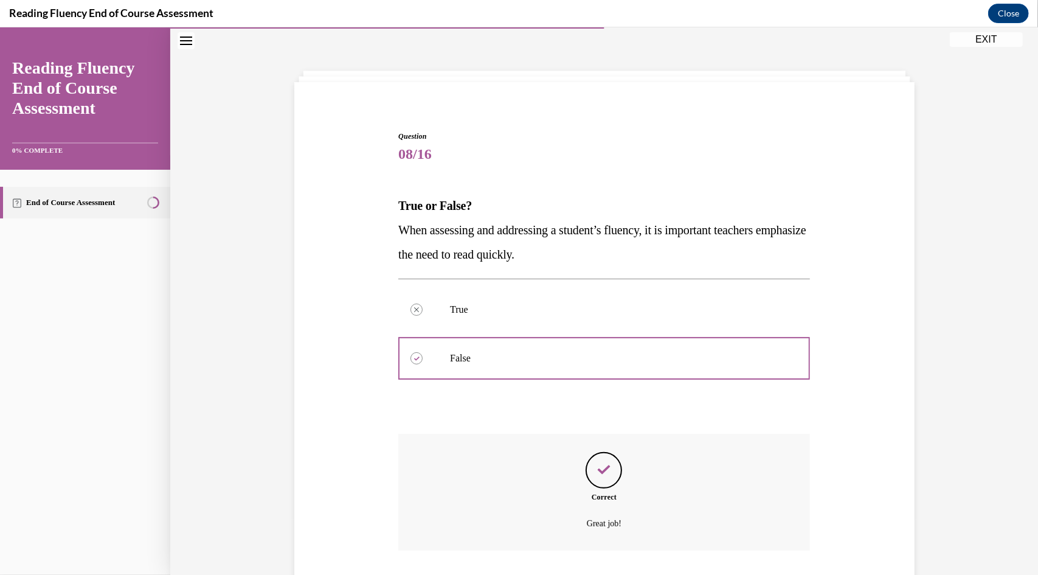
scroll to position [119, 0]
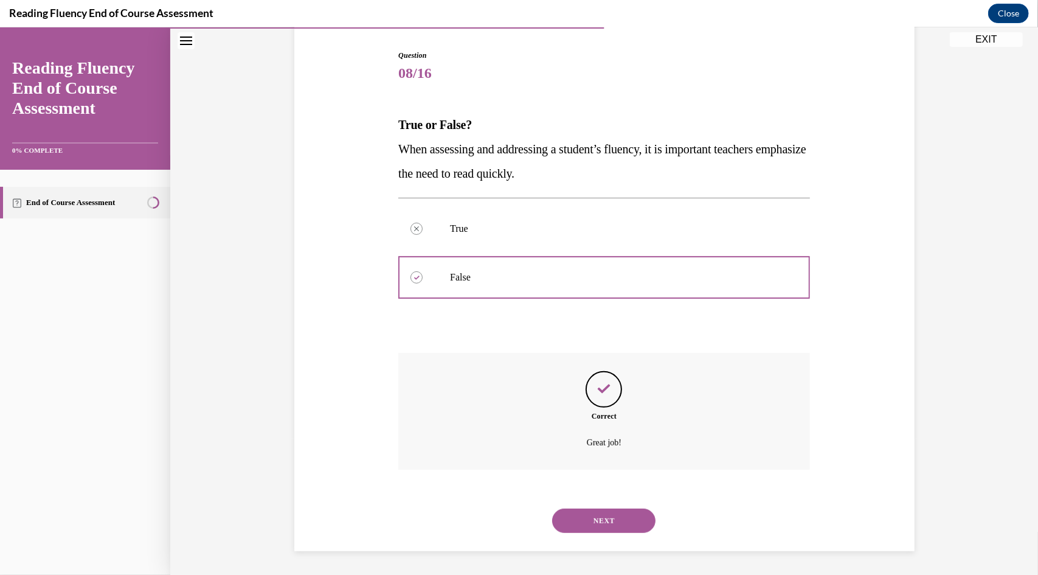
click at [595, 514] on button "NEXT" at bounding box center [603, 520] width 103 height 24
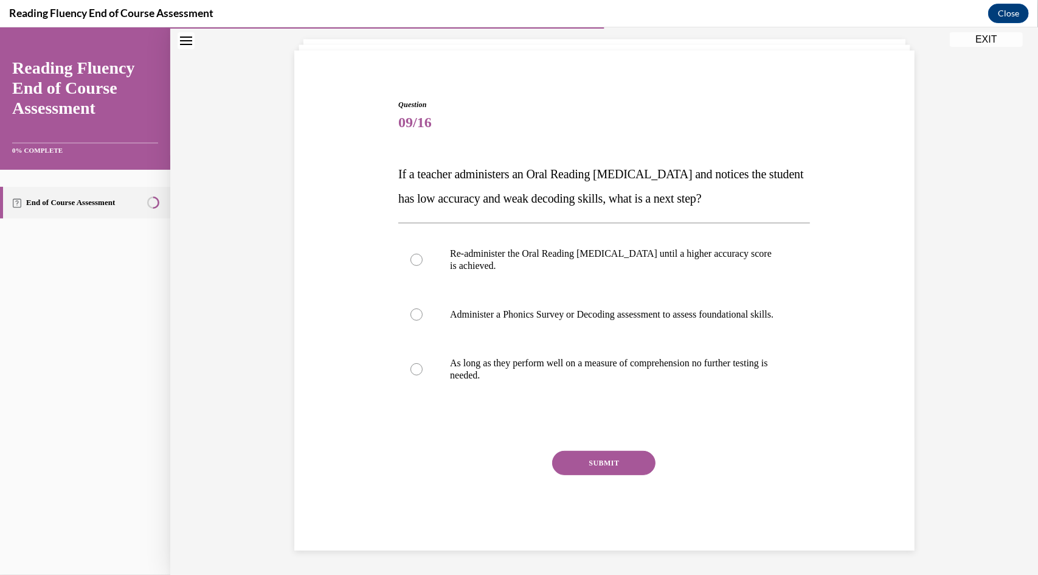
scroll to position [58, 0]
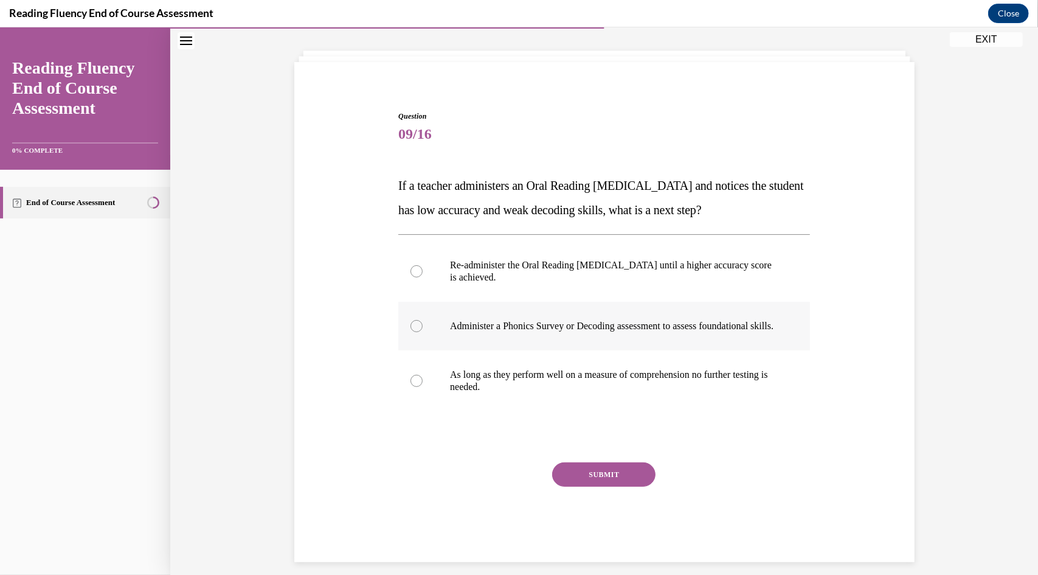
click at [462, 331] on p "Administer a Phonics Survey or Decoding assessment to assess foundational skill…" at bounding box center [615, 325] width 330 height 12
click at [423, 331] on input "Administer a Phonics Survey or Decoding assessment to assess foundational skill…" at bounding box center [416, 325] width 12 height 12
radio input "true"
click at [583, 480] on button "SUBMIT" at bounding box center [603, 474] width 103 height 24
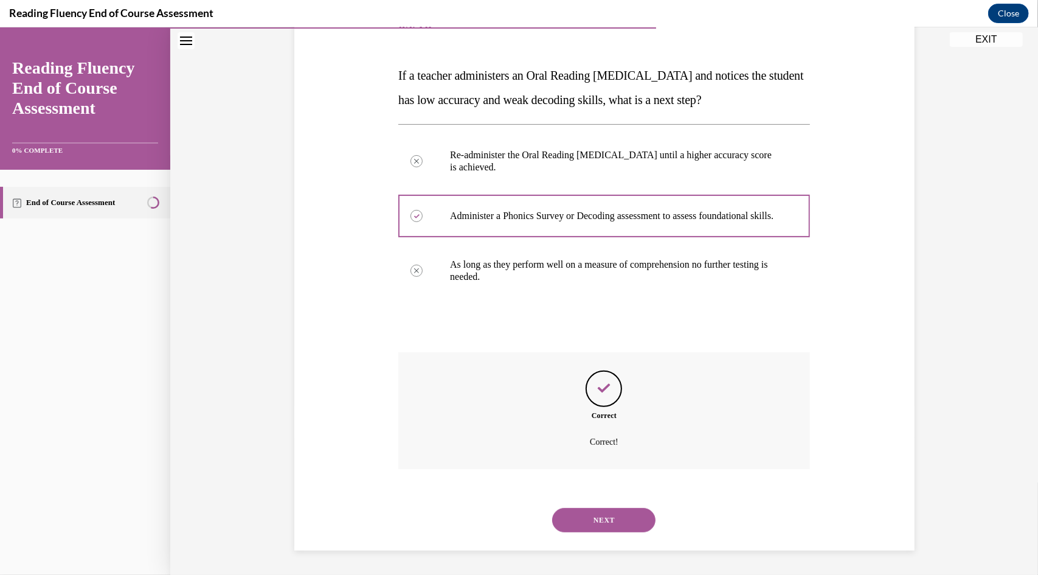
scroll to position [180, 0]
click at [600, 514] on button "NEXT" at bounding box center [603, 519] width 103 height 24
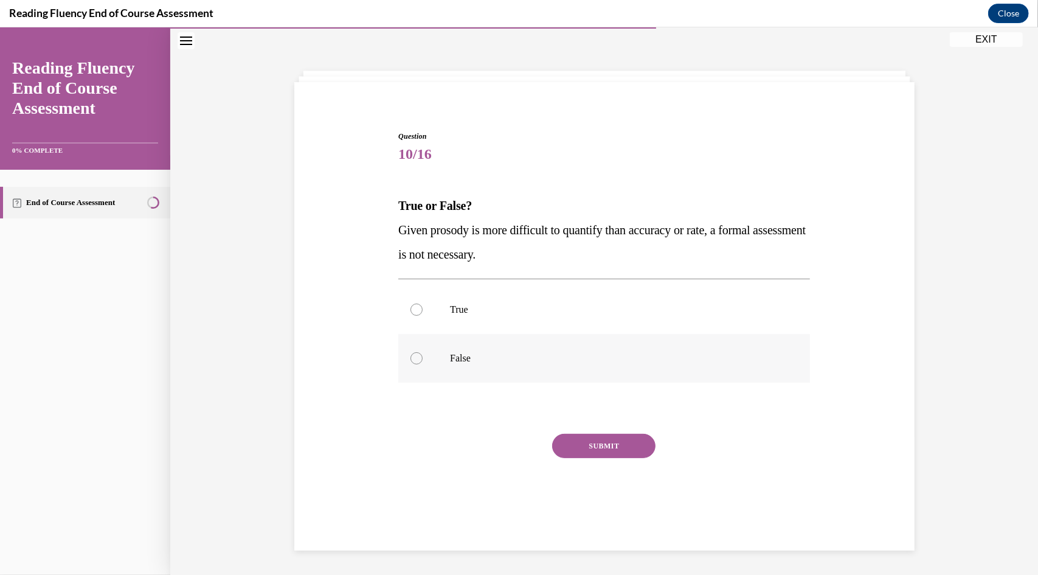
click at [418, 344] on label "False" at bounding box center [604, 357] width 412 height 49
click at [418, 351] on input "False" at bounding box center [416, 357] width 12 height 12
radio input "true"
click at [580, 442] on button "SUBMIT" at bounding box center [603, 445] width 103 height 24
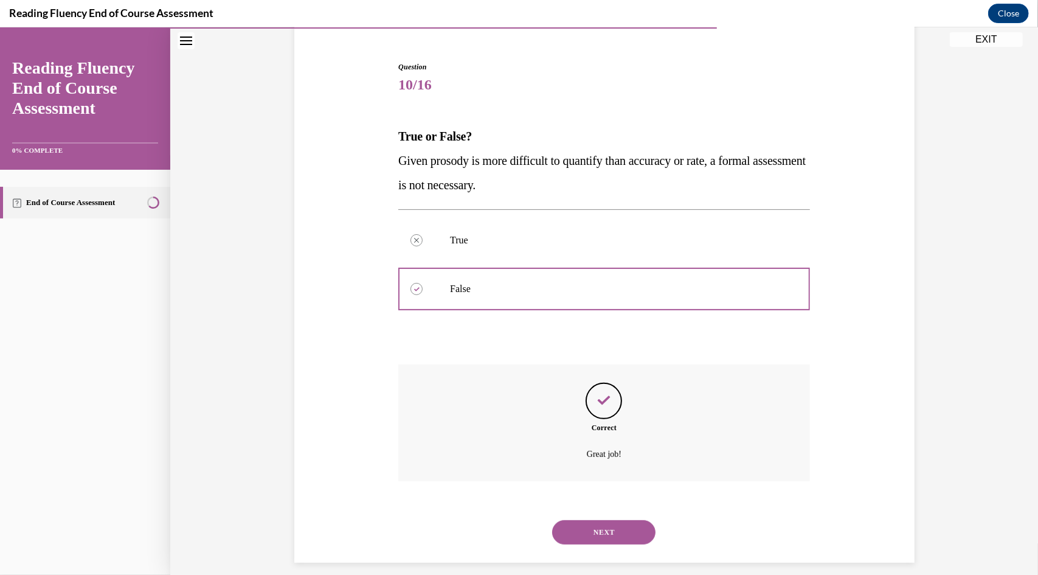
scroll to position [119, 0]
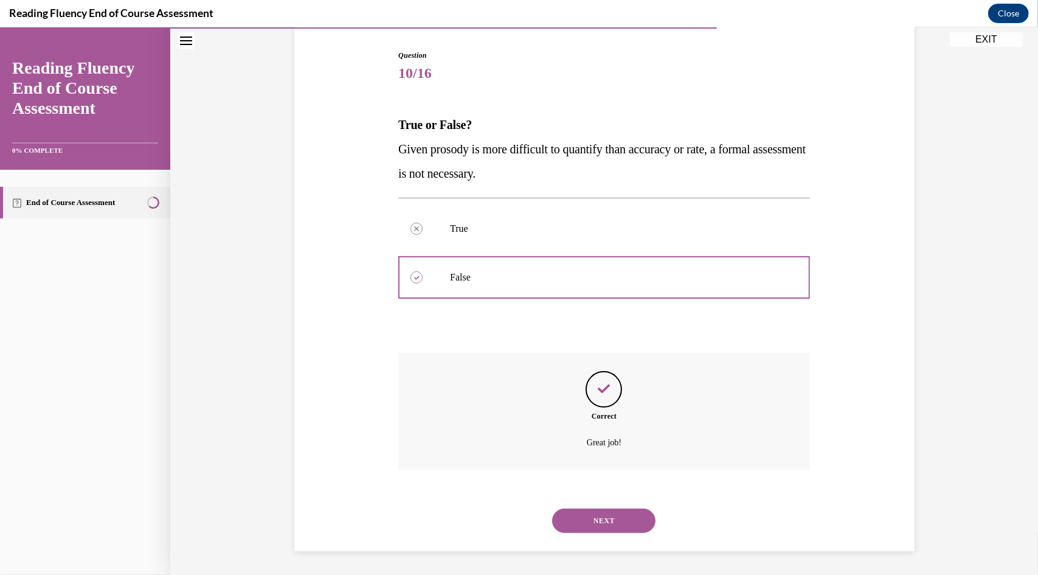
click at [596, 508] on button "NEXT" at bounding box center [603, 520] width 103 height 24
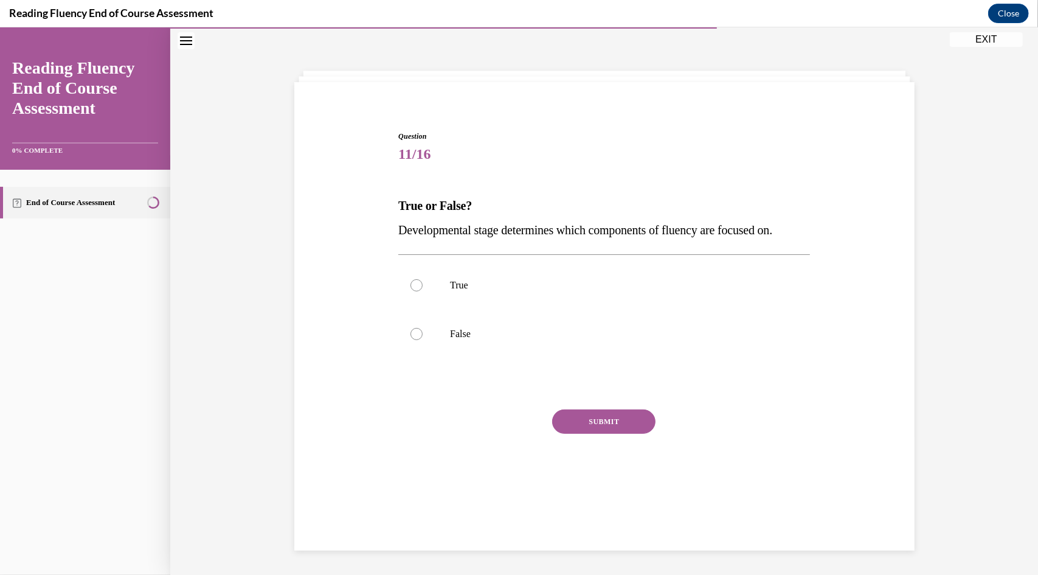
scroll to position [38, 0]
click at [523, 341] on label "False" at bounding box center [604, 333] width 412 height 49
click at [423, 339] on input "False" at bounding box center [416, 333] width 12 height 12
radio input "true"
click at [578, 418] on button "SUBMIT" at bounding box center [603, 421] width 103 height 24
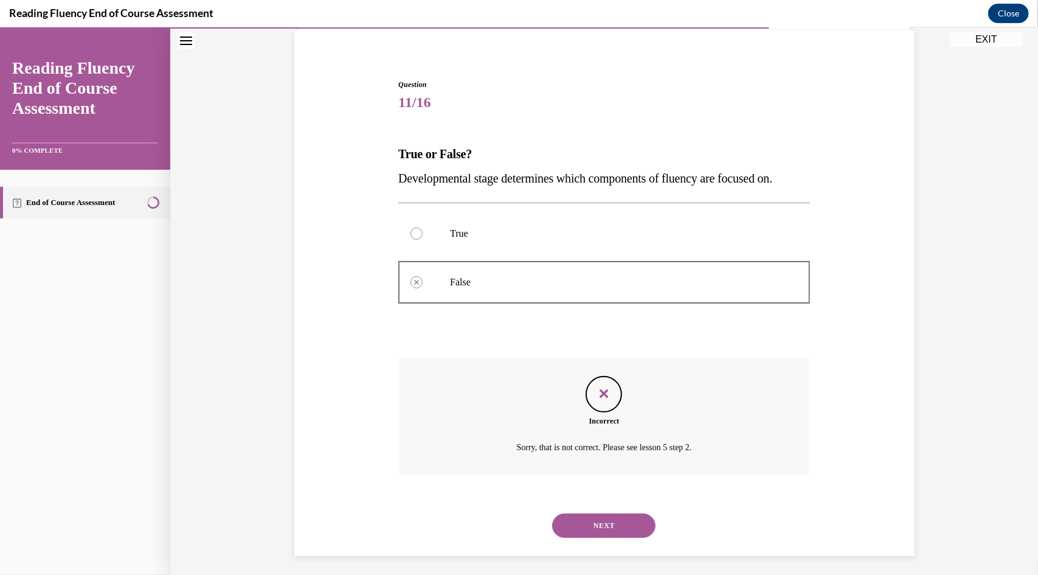
scroll to position [95, 0]
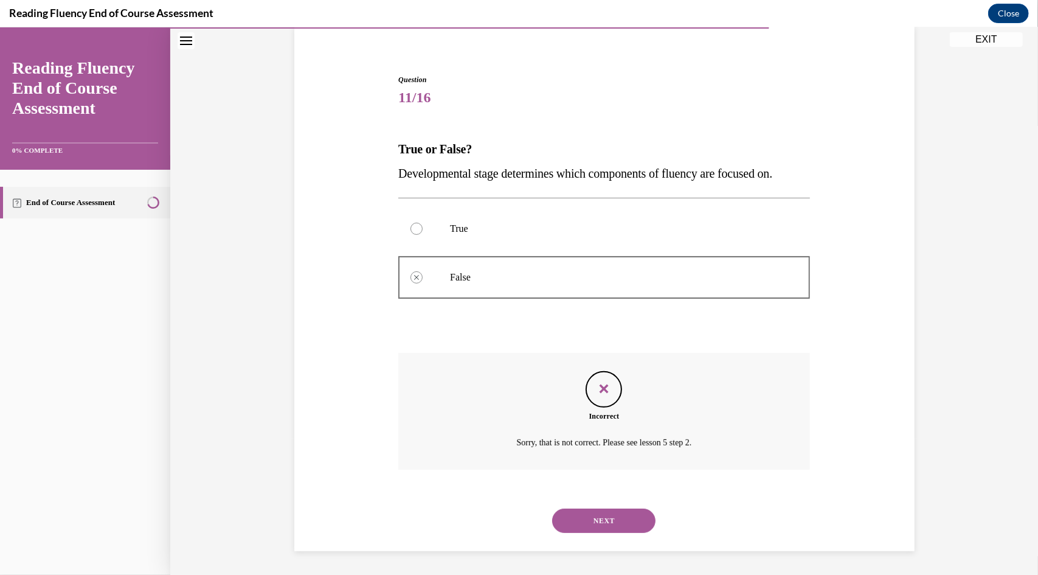
click at [590, 519] on button "NEXT" at bounding box center [603, 520] width 103 height 24
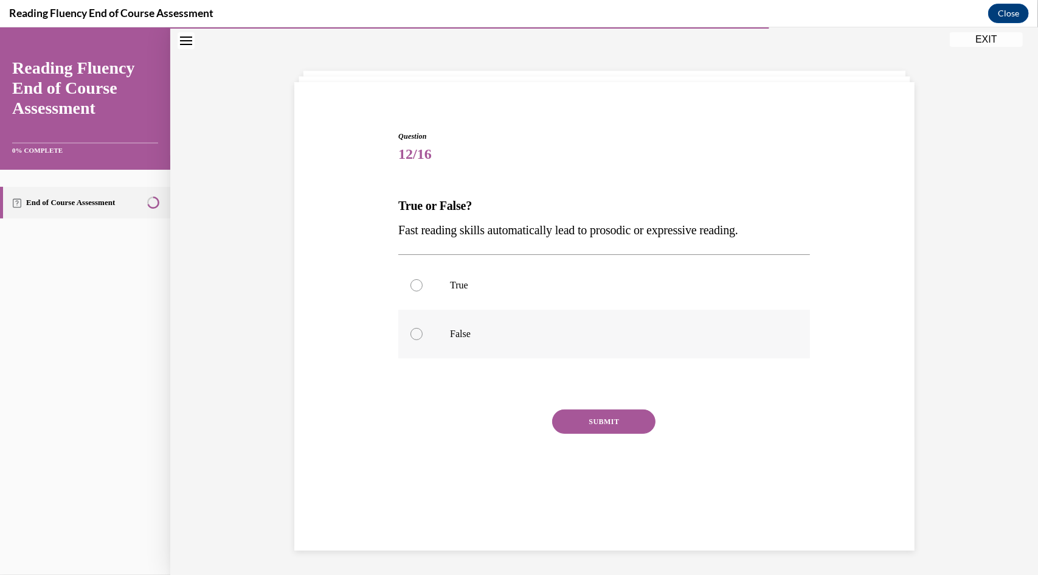
click at [465, 333] on p "False" at bounding box center [615, 333] width 330 height 12
click at [423, 333] on input "False" at bounding box center [416, 333] width 12 height 12
radio input "true"
click at [599, 420] on button "SUBMIT" at bounding box center [603, 421] width 103 height 24
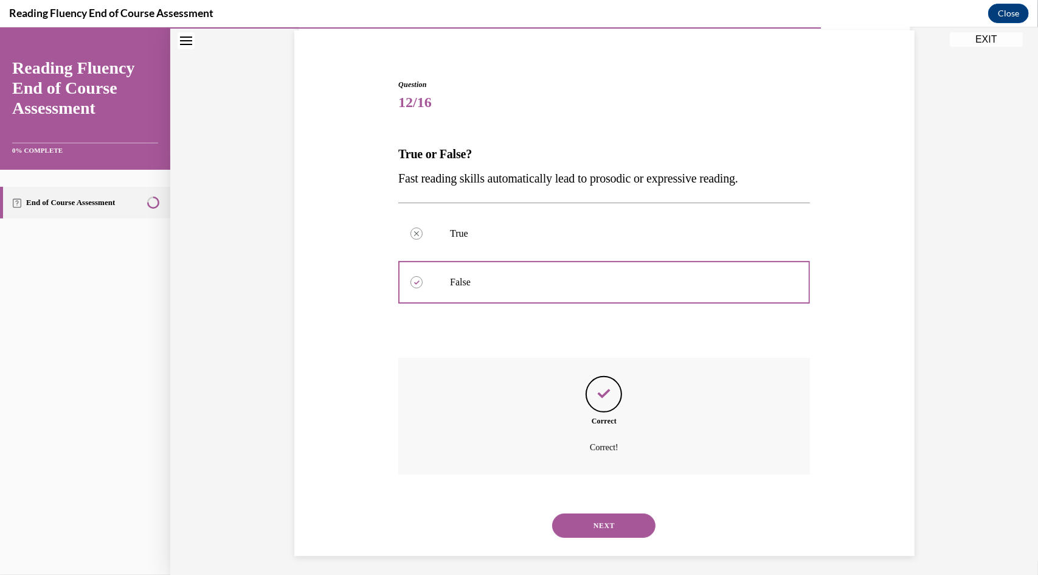
scroll to position [95, 0]
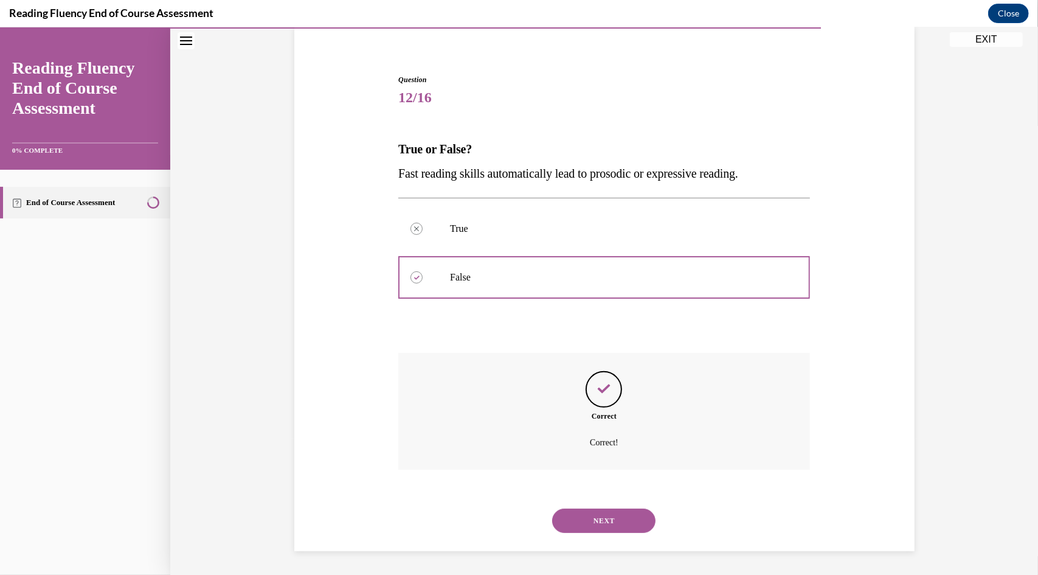
click at [606, 519] on button "NEXT" at bounding box center [603, 520] width 103 height 24
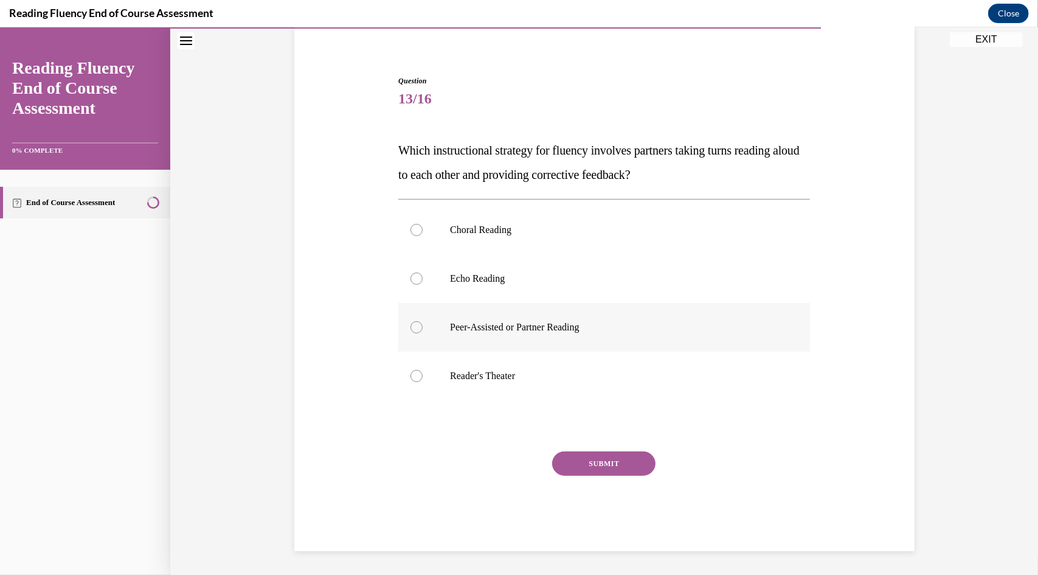
scroll to position [62, 0]
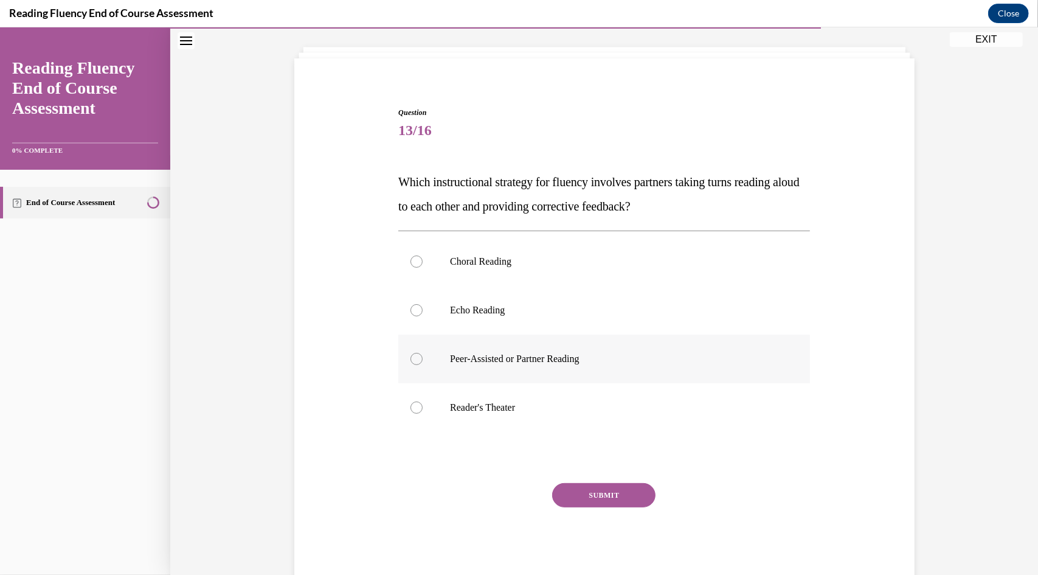
click at [546, 345] on label "Peer-Assisted or Partner Reading" at bounding box center [604, 358] width 412 height 49
click at [423, 352] on input "Peer-Assisted or Partner Reading" at bounding box center [416, 358] width 12 height 12
radio input "true"
click at [587, 494] on button "SUBMIT" at bounding box center [603, 494] width 103 height 24
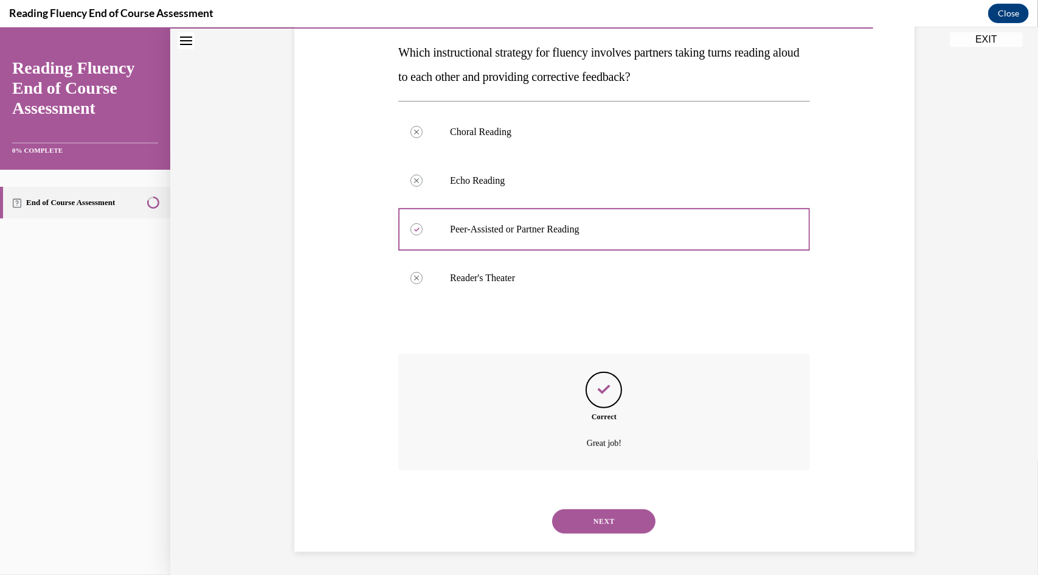
scroll to position [192, 0]
click at [590, 514] on button "NEXT" at bounding box center [603, 520] width 103 height 24
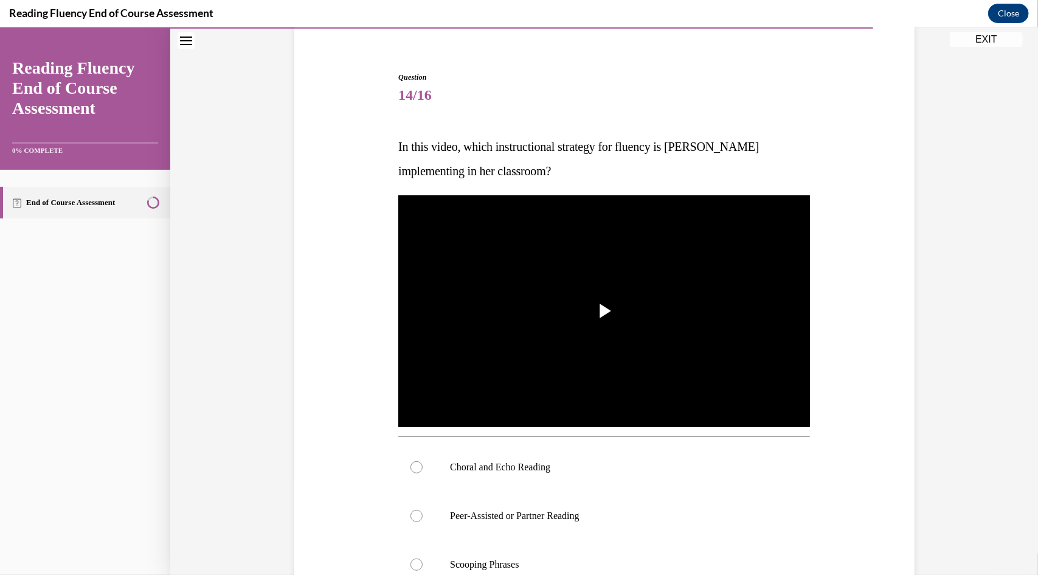
scroll to position [103, 0]
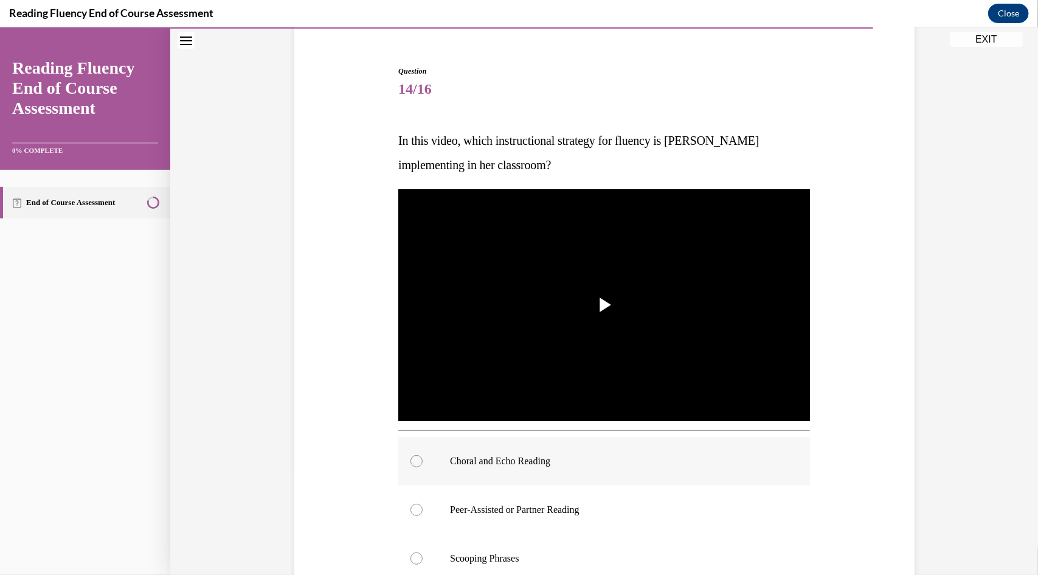
click at [477, 463] on p "Choral and Echo Reading" at bounding box center [615, 460] width 330 height 12
click at [423, 463] on input "Choral and Echo Reading" at bounding box center [416, 460] width 12 height 12
radio input "true"
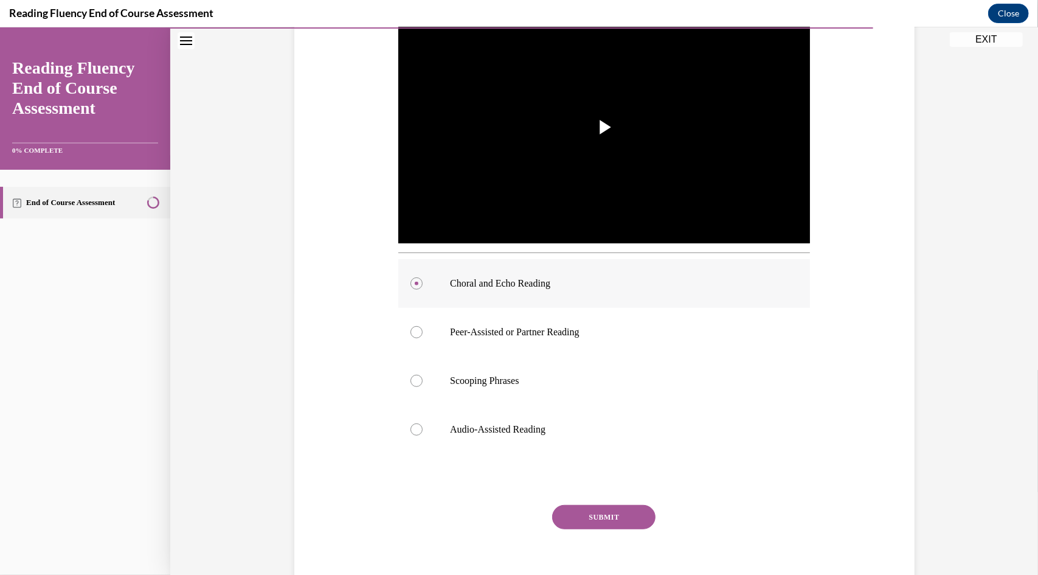
scroll to position [285, 0]
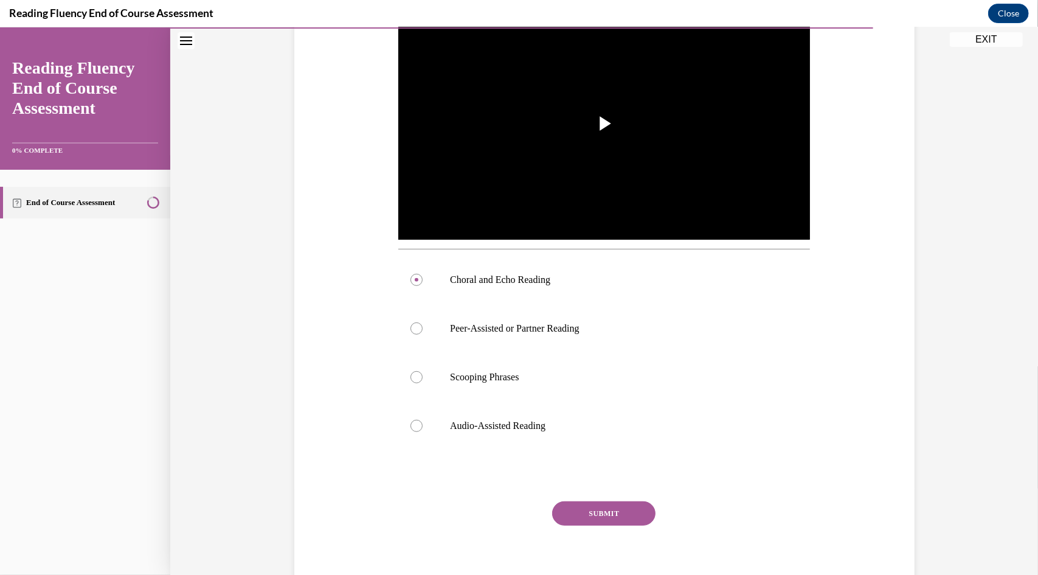
click at [583, 513] on button "SUBMIT" at bounding box center [603, 512] width 103 height 24
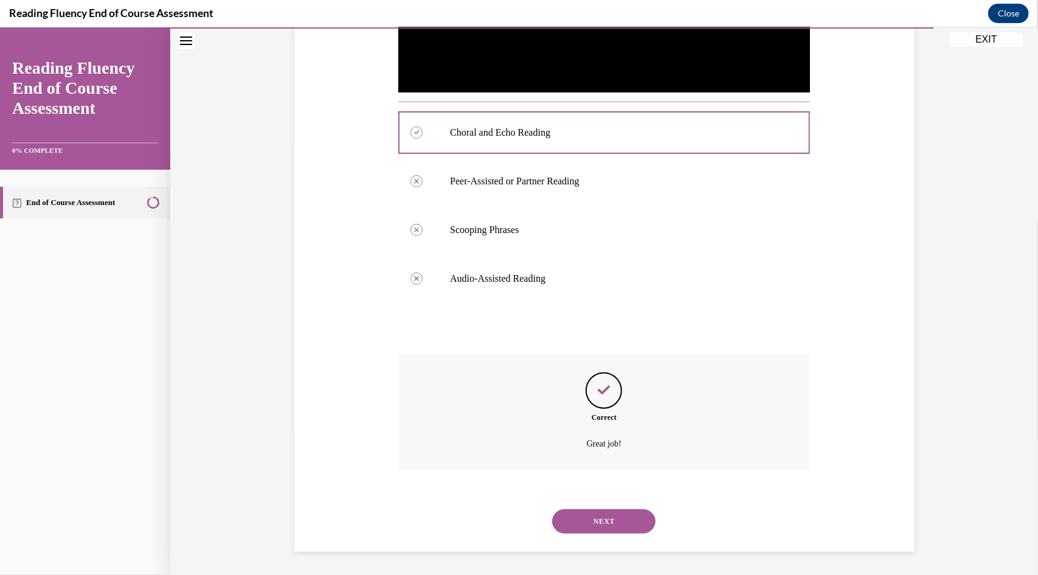
scroll to position [432, 0]
click at [583, 513] on button "NEXT" at bounding box center [603, 520] width 103 height 24
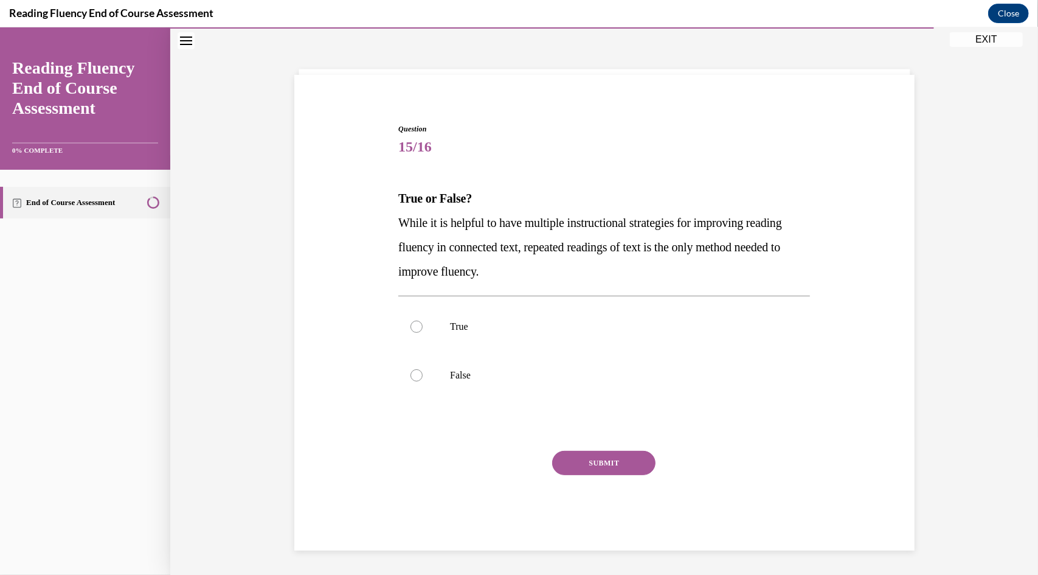
scroll to position [45, 0]
click at [466, 377] on p "False" at bounding box center [615, 375] width 330 height 12
click at [423, 377] on input "False" at bounding box center [416, 375] width 12 height 12
radio input "true"
click at [580, 457] on button "SUBMIT" at bounding box center [603, 463] width 103 height 24
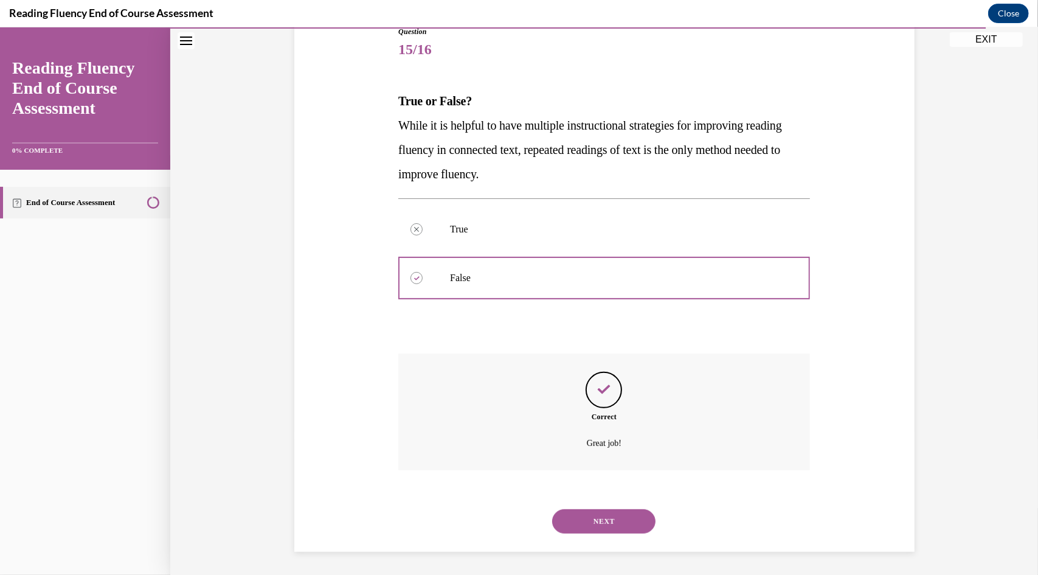
scroll to position [144, 0]
click at [603, 513] on button "NEXT" at bounding box center [603, 520] width 103 height 24
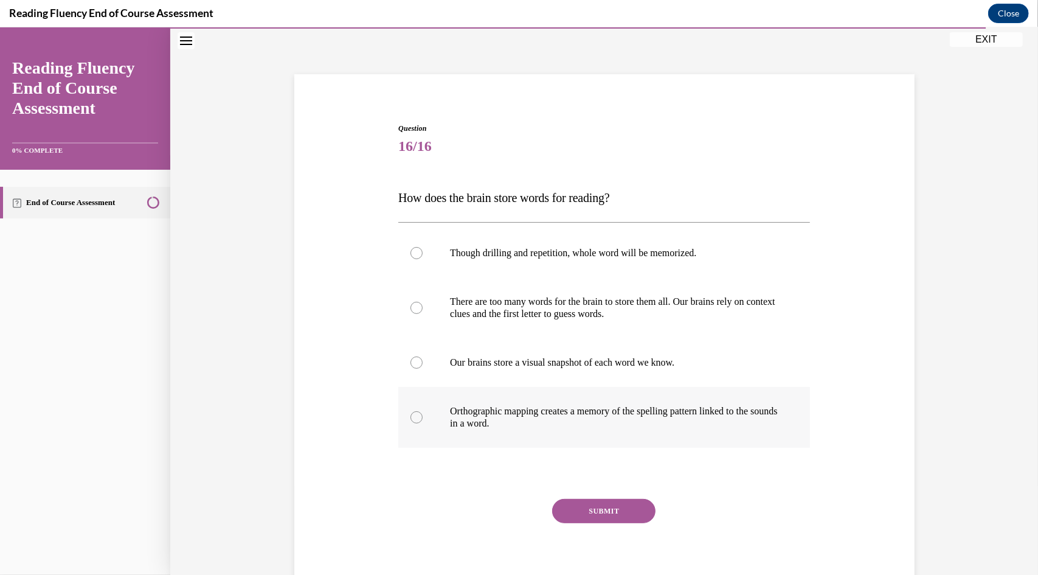
scroll to position [53, 0]
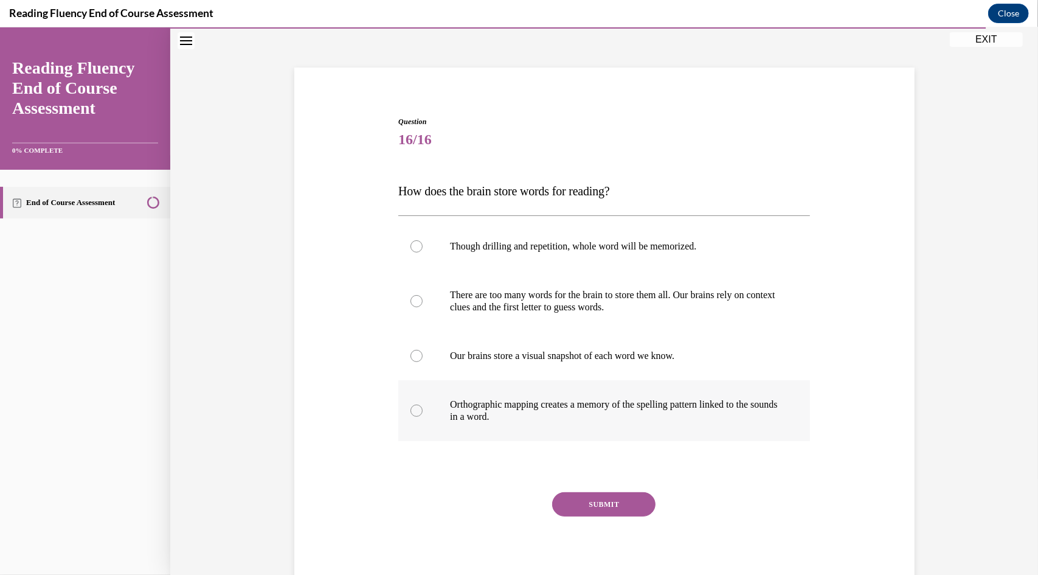
click at [496, 420] on p "Orthographic mapping creates a memory of the spelling pattern linked to the sou…" at bounding box center [615, 410] width 330 height 24
click at [423, 416] on input "Orthographic mapping creates a memory of the spelling pattern linked to the sou…" at bounding box center [416, 410] width 12 height 12
radio input "true"
click at [585, 495] on button "SUBMIT" at bounding box center [603, 503] width 103 height 24
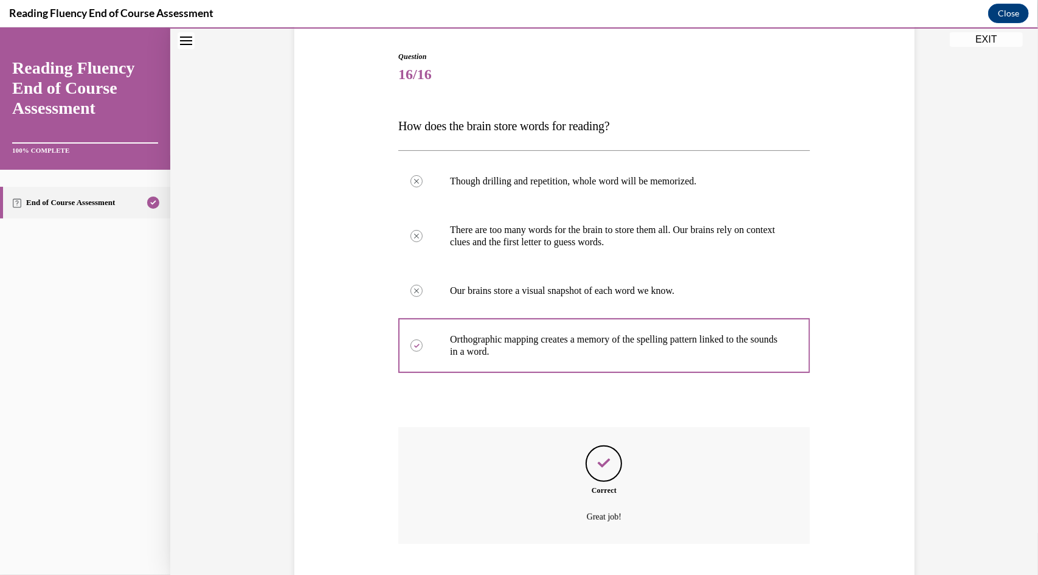
scroll to position [192, 0]
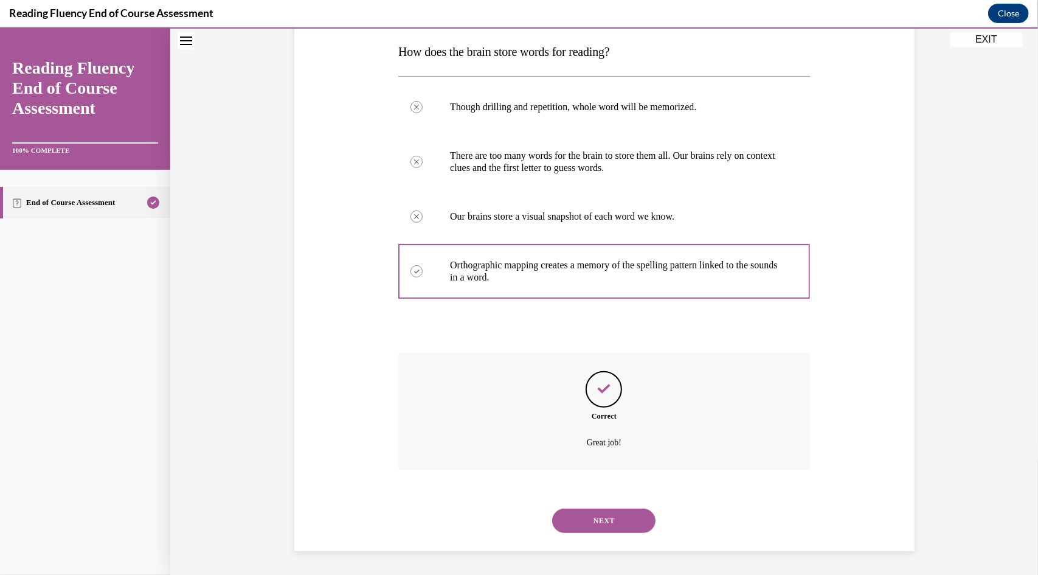
click at [587, 514] on button "NEXT" at bounding box center [603, 520] width 103 height 24
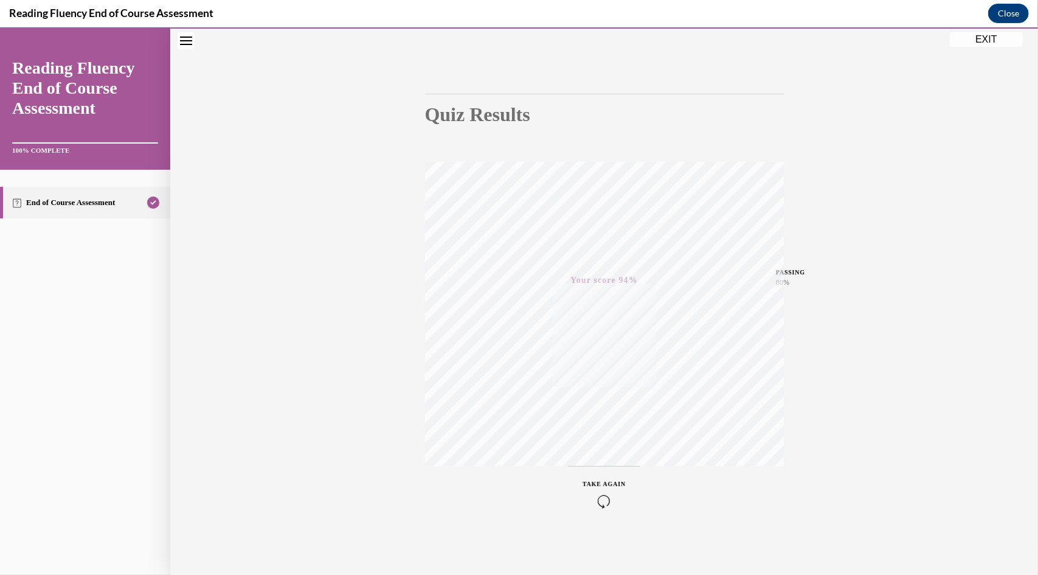
click at [992, 36] on button "EXIT" at bounding box center [986, 39] width 73 height 15
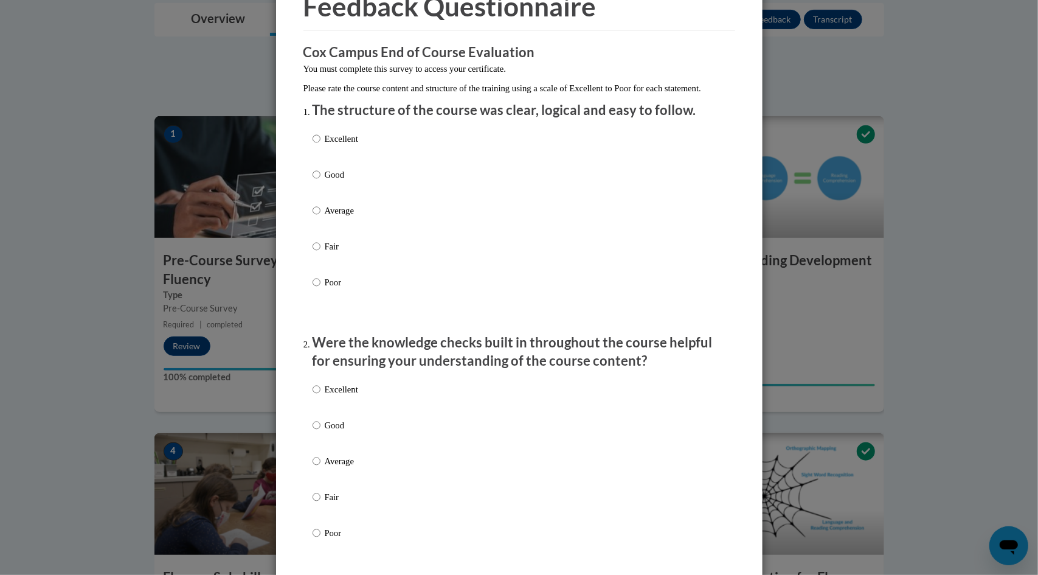
scroll to position [0, 0]
